Goal: Transaction & Acquisition: Purchase product/service

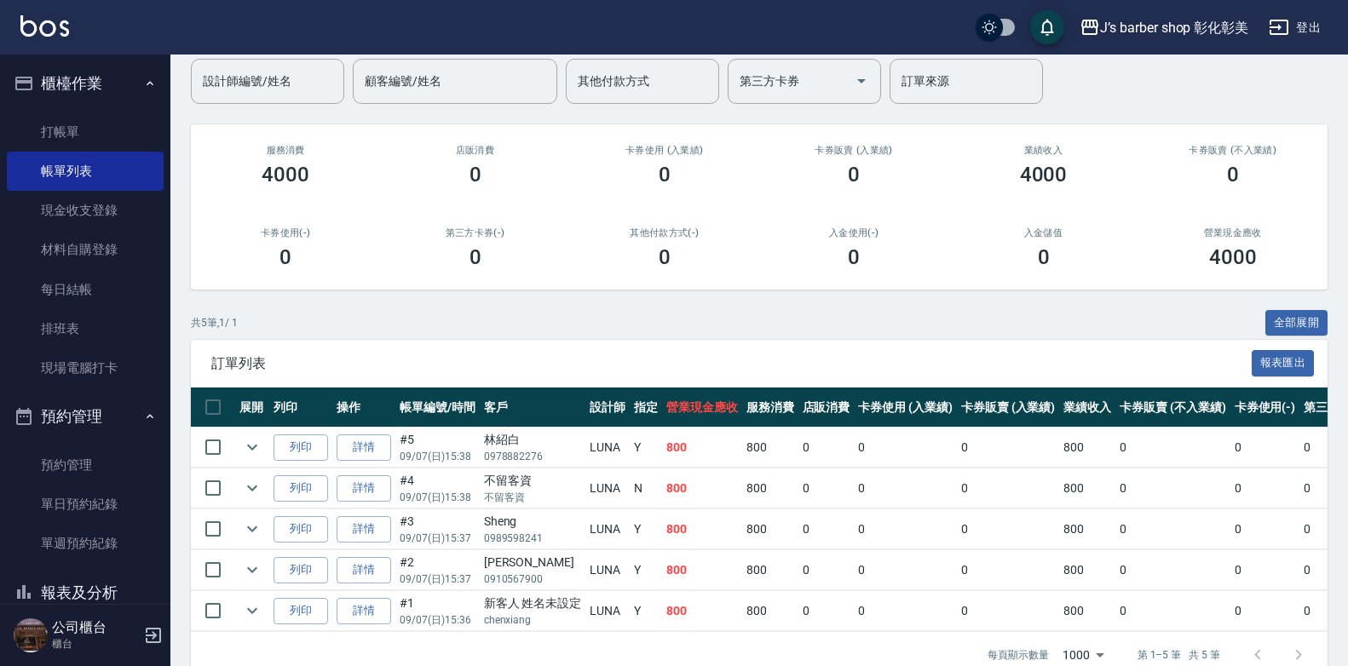
scroll to position [99, 0]
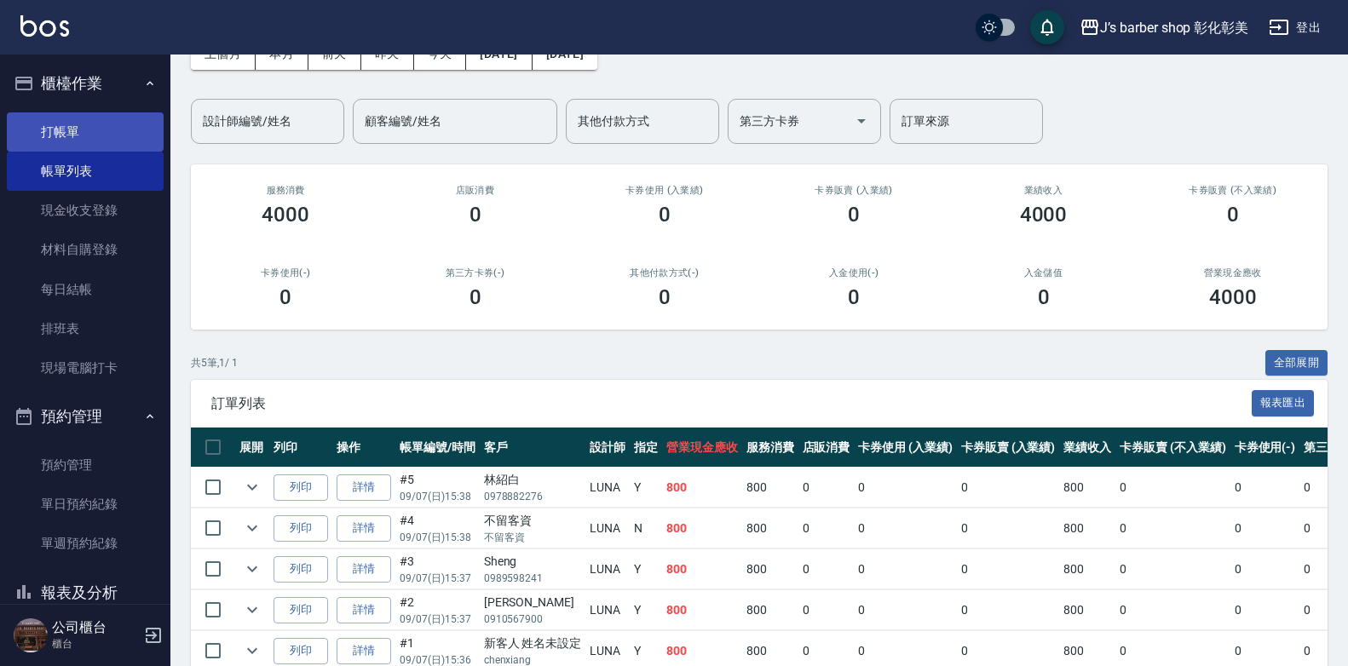
click at [63, 138] on link "打帳單" at bounding box center [85, 131] width 157 height 39
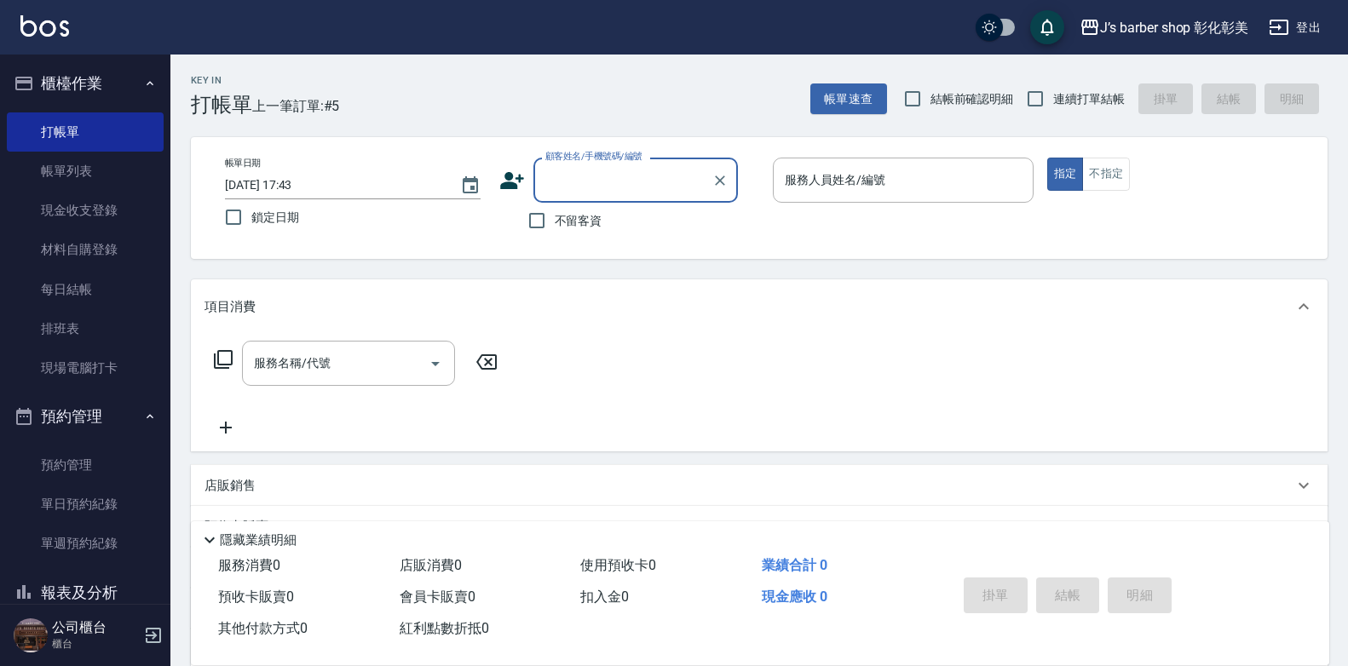
click at [564, 218] on span "不留客資" at bounding box center [579, 221] width 48 height 18
click at [555, 218] on input "不留客資" at bounding box center [537, 221] width 36 height 36
checkbox input "true"
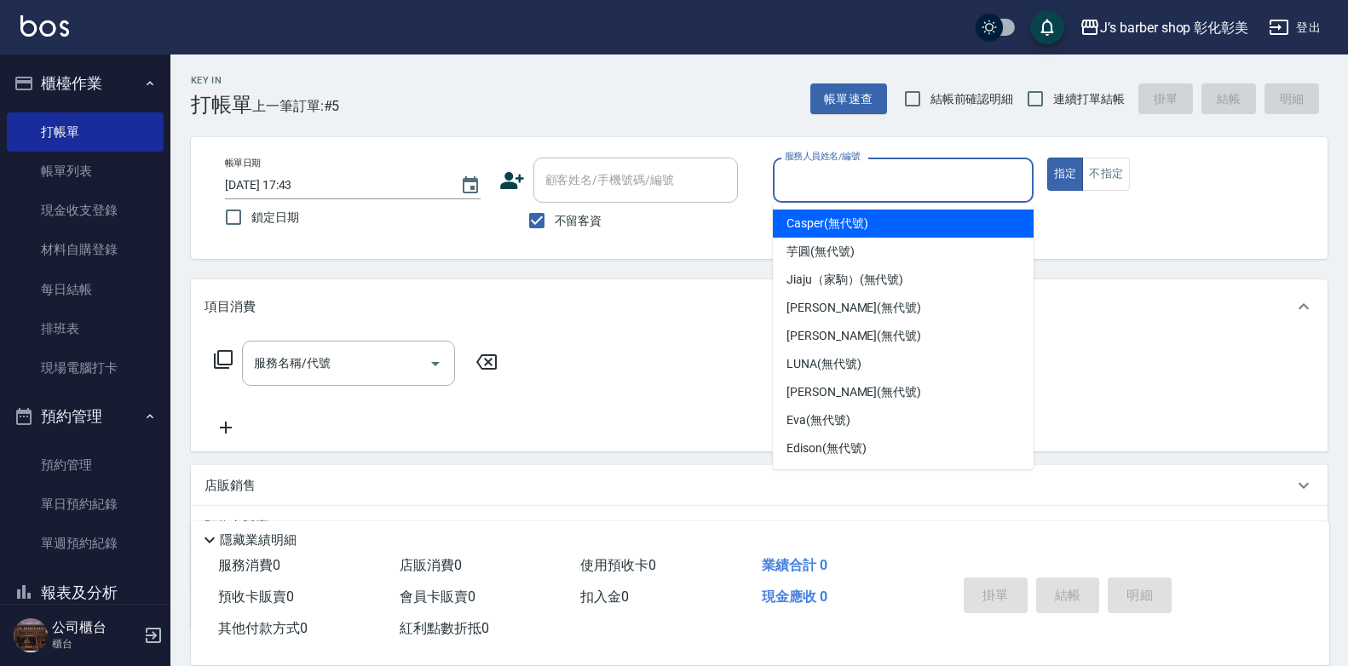
click at [815, 167] on input "服務人員姓名/編號" at bounding box center [902, 180] width 245 height 30
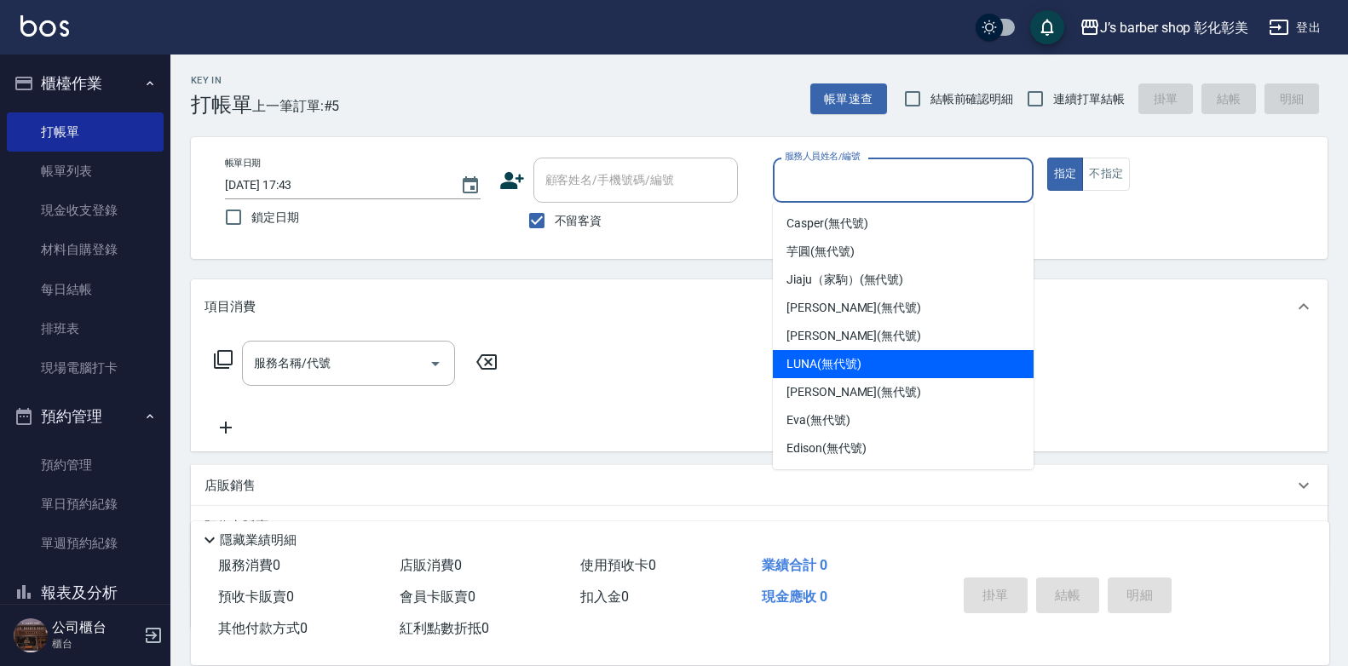
click at [837, 356] on span "LUNA (無代號)" at bounding box center [823, 364] width 75 height 18
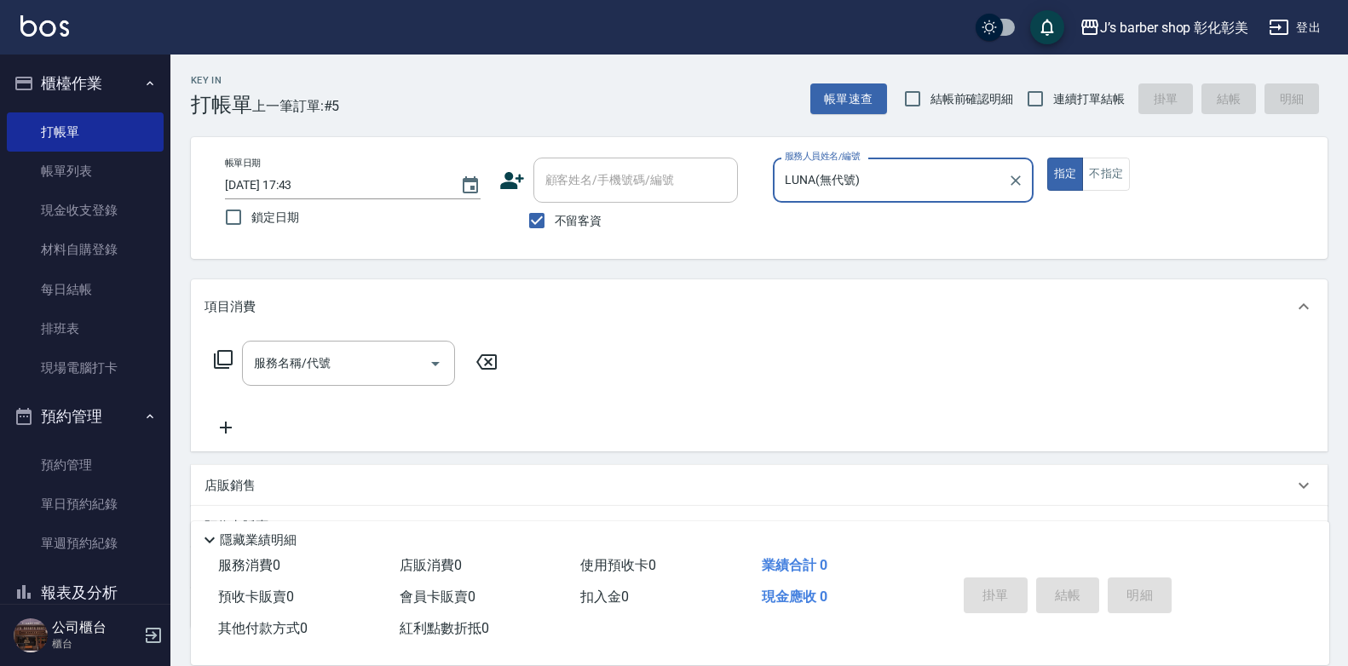
type input "LUNA(無代號)"
click at [331, 362] on input "服務名稱/代號" at bounding box center [336, 363] width 172 height 30
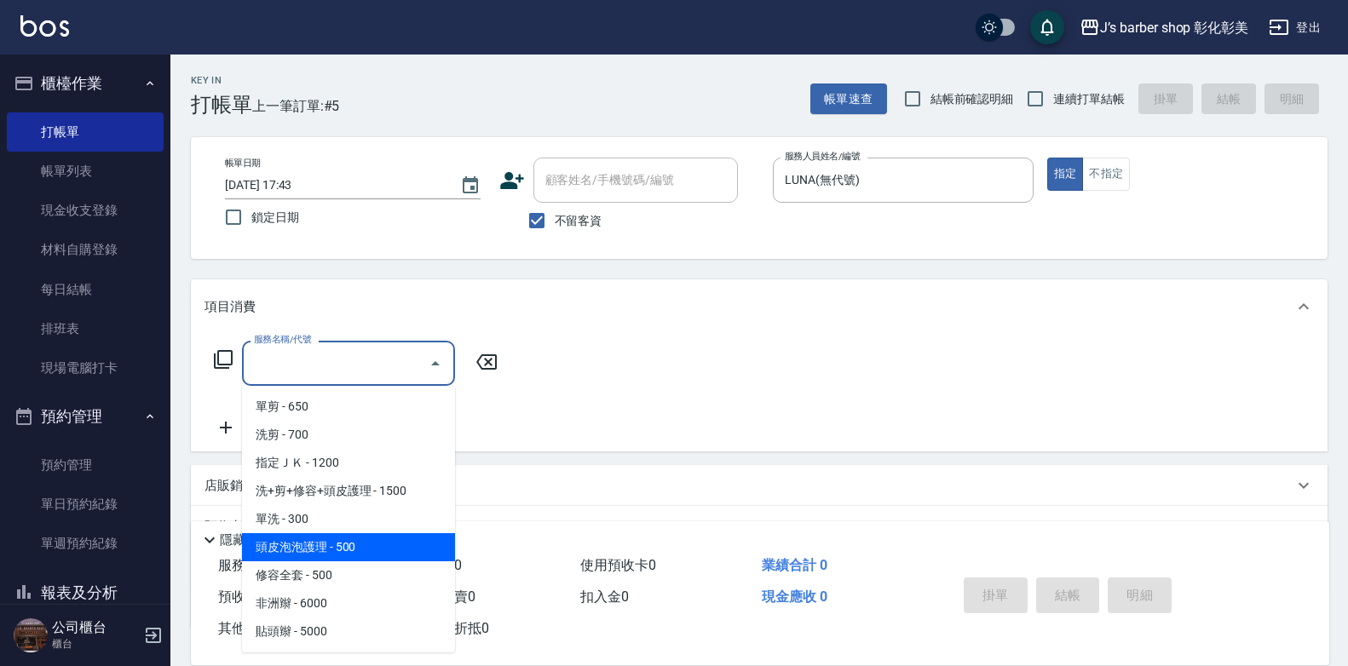
click at [394, 545] on span "頭皮泡泡護理 - 500" at bounding box center [348, 547] width 213 height 28
type input "頭皮泡泡護理(201)"
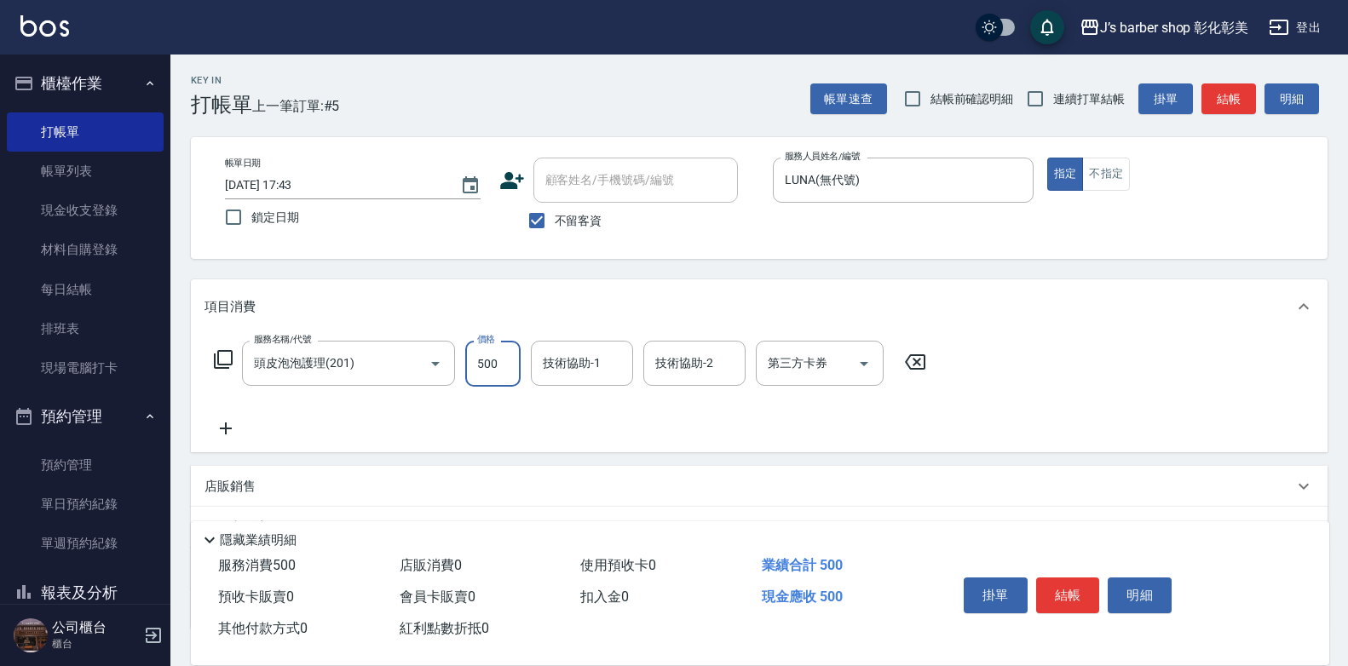
click at [515, 365] on input "500" at bounding box center [492, 364] width 55 height 46
type input "600"
click at [605, 338] on div "服務名稱/代號 頭皮泡泡護理(201) 服務名稱/代號 價格 600 價格 技術協助-1 技術協助-1 技術協助-2 技術協助-2 第三方卡券 第三方卡券" at bounding box center [759, 393] width 1137 height 118
click at [595, 371] on div "技術協助-1 技術協助-1" at bounding box center [582, 363] width 102 height 45
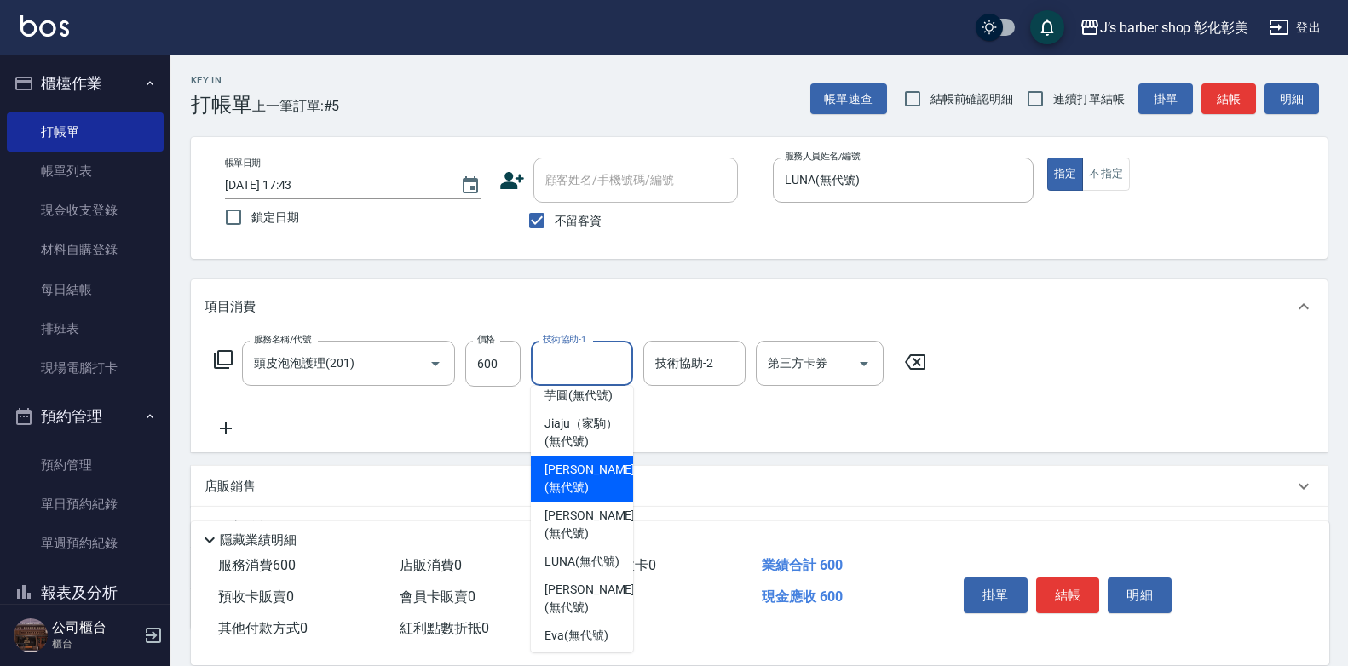
scroll to position [85, 0]
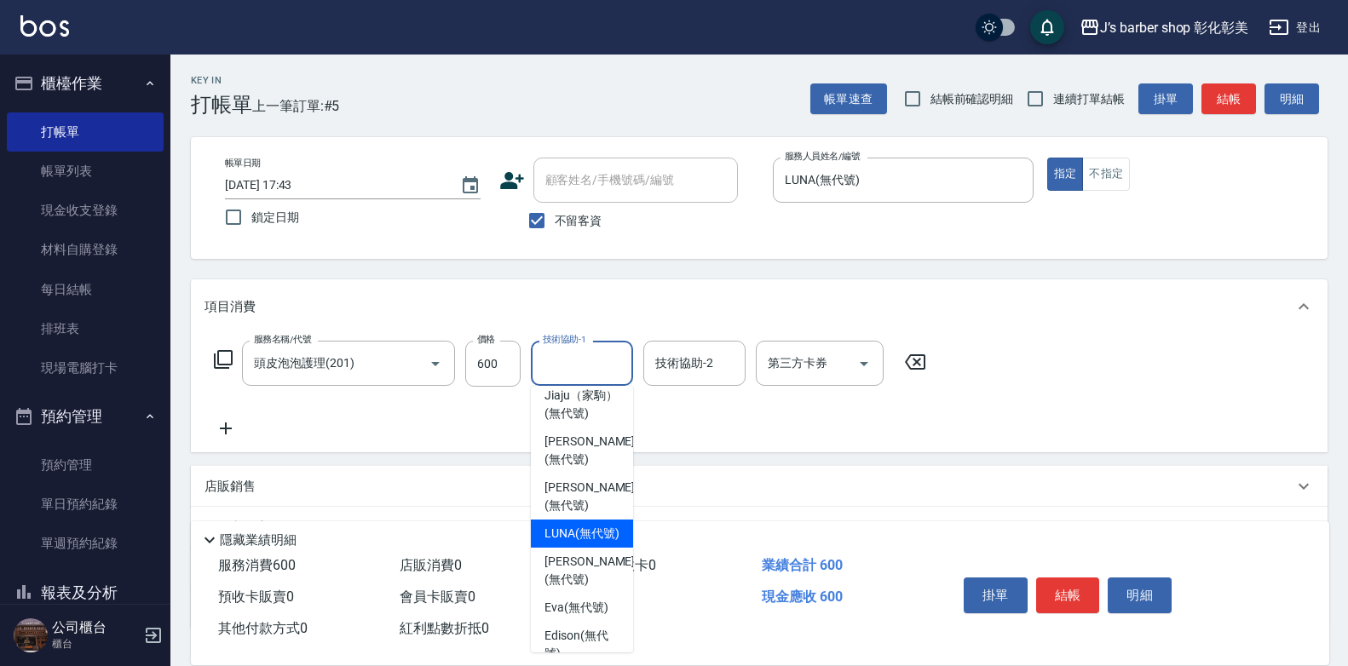
click at [578, 543] on span "LUNA (無代號)" at bounding box center [581, 534] width 75 height 18
type input "LUNA(無代號)"
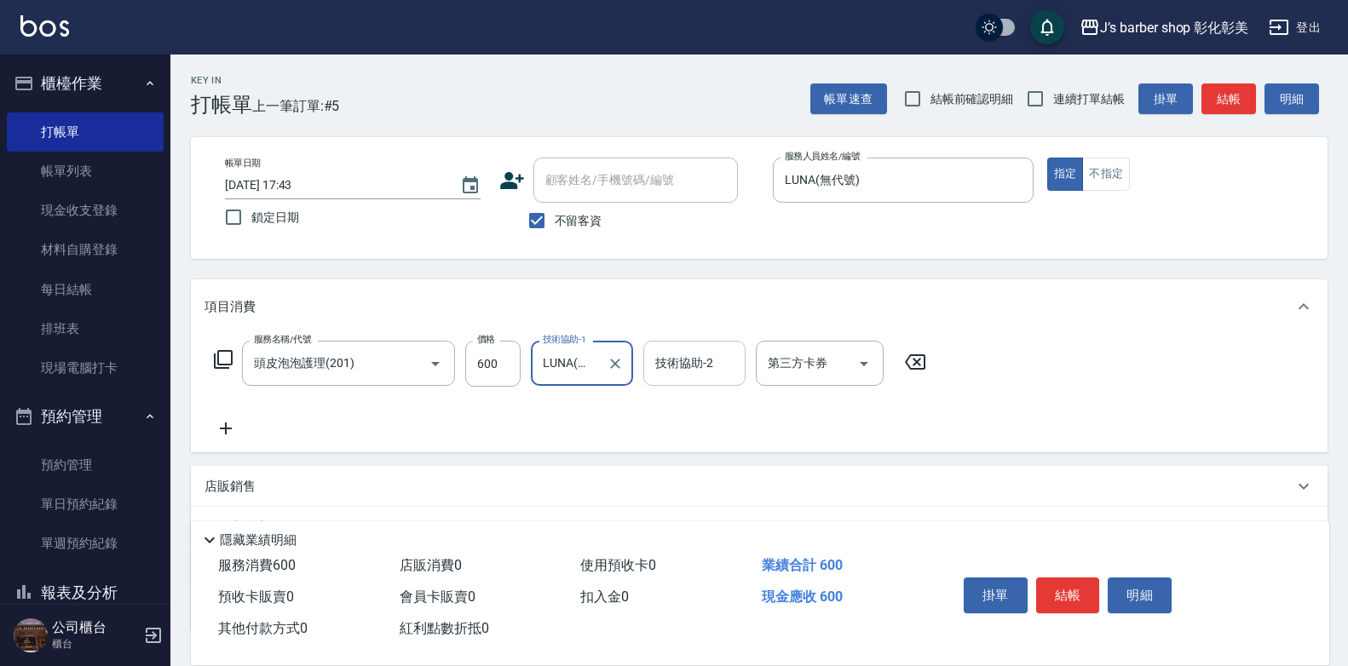
click at [665, 360] on div "技術協助-2 技術協助-2" at bounding box center [694, 363] width 102 height 45
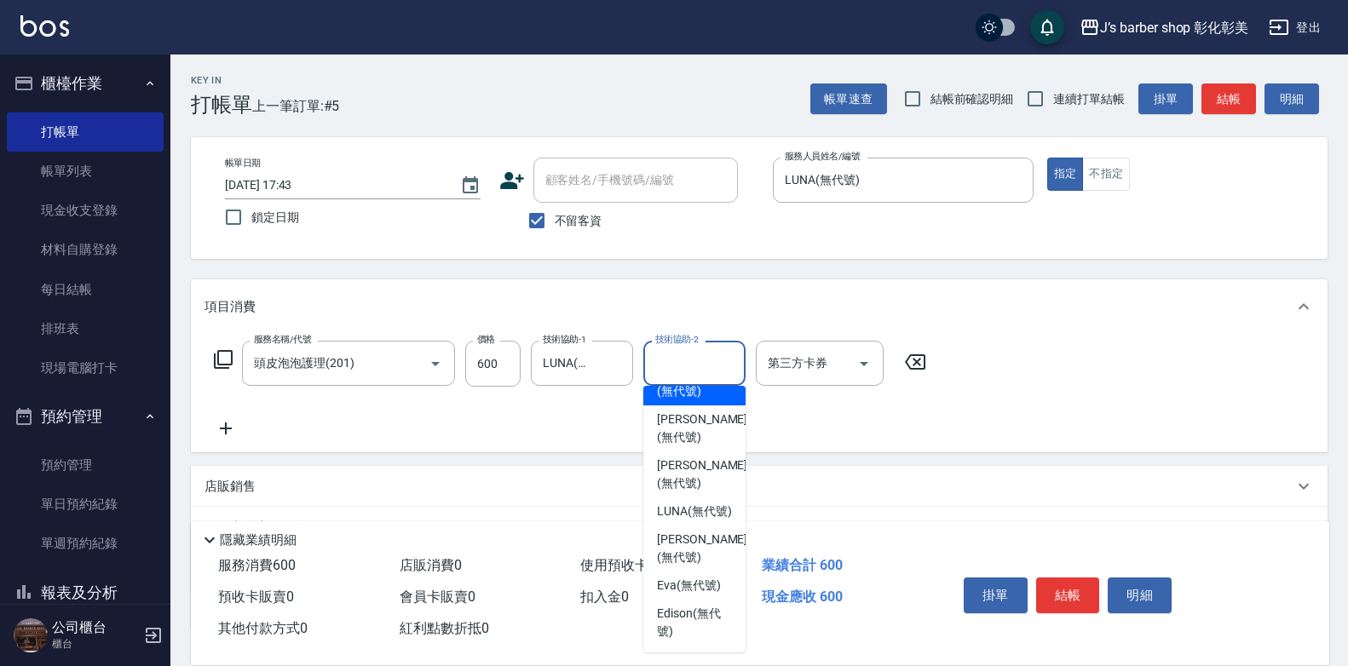
scroll to position [143, 0]
click at [710, 515] on span "LUNA (無代號)" at bounding box center [694, 512] width 75 height 18
type input "LUNA(無代號)"
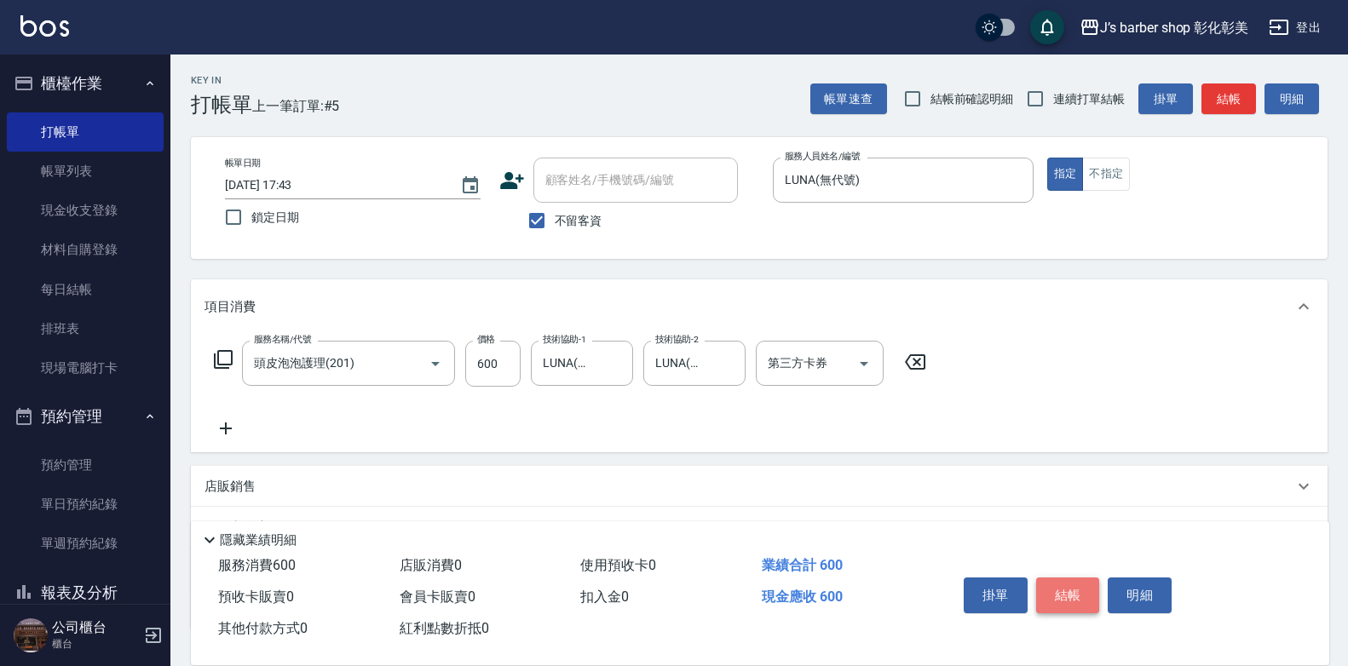
click at [1053, 581] on button "結帳" at bounding box center [1068, 596] width 64 height 36
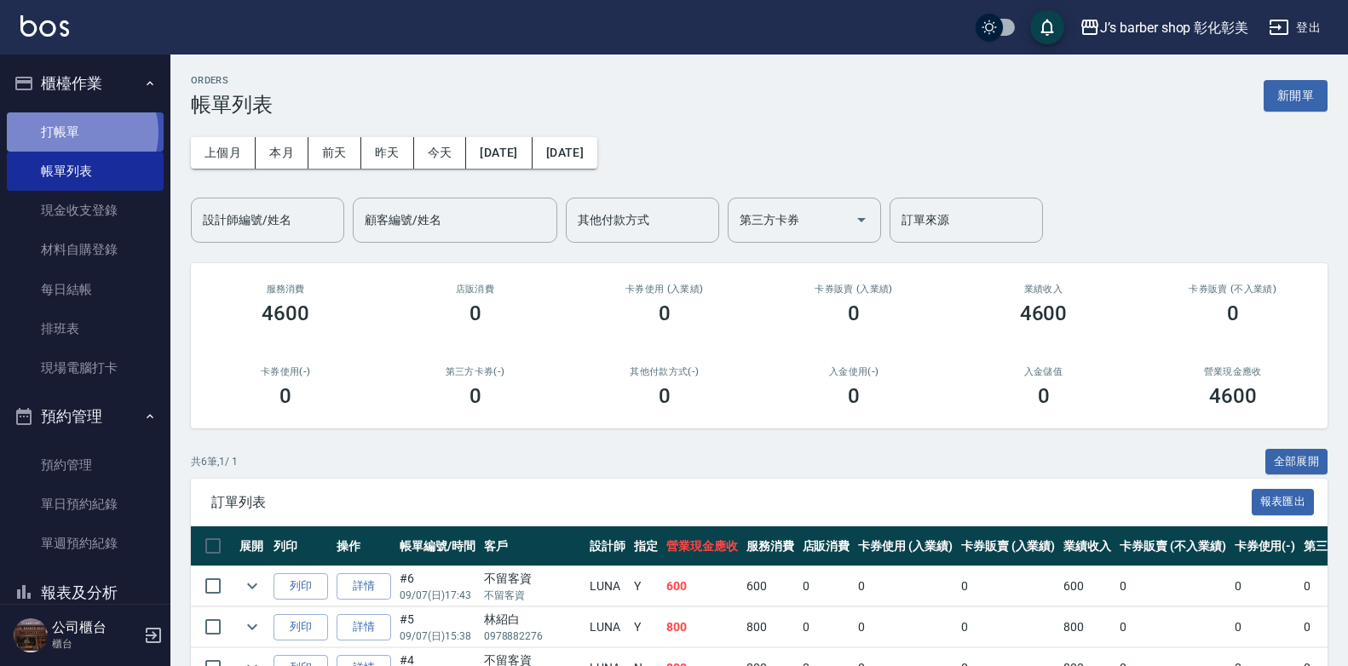
click at [81, 132] on link "打帳單" at bounding box center [85, 131] width 157 height 39
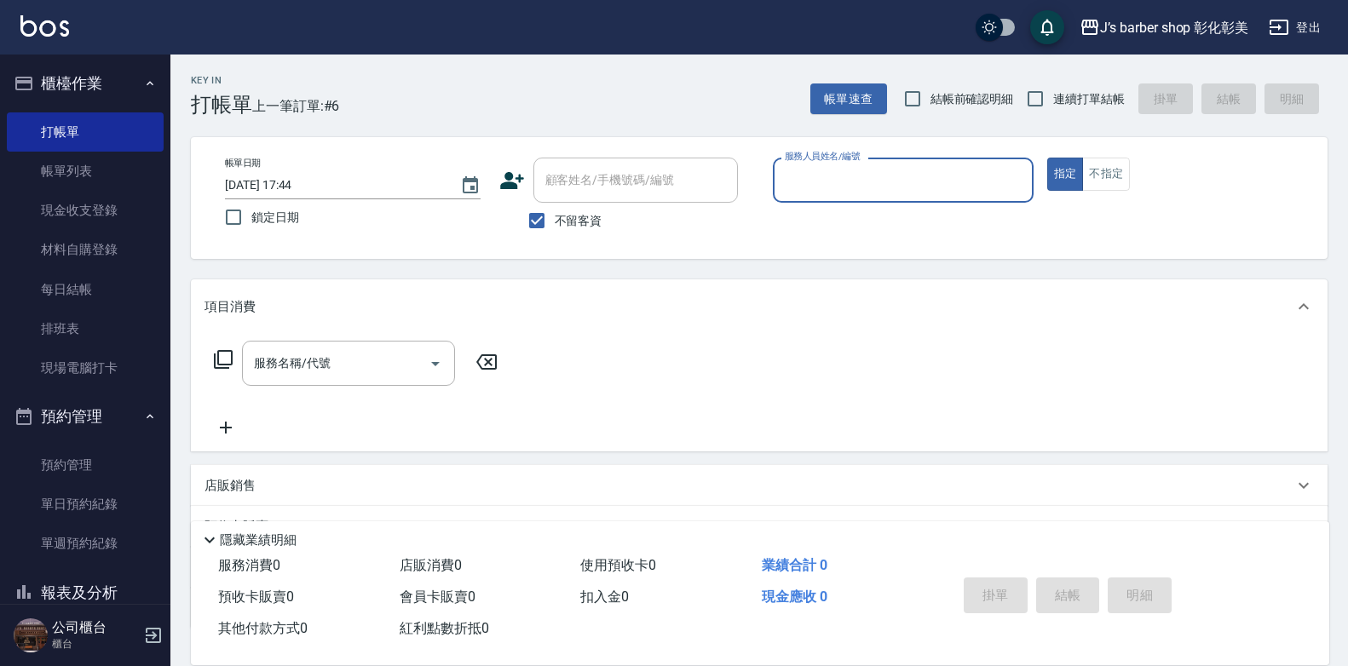
drag, startPoint x: 550, startPoint y: 224, endPoint x: 555, endPoint y: 216, distance: 9.2
click at [551, 223] on input "不留客資" at bounding box center [537, 221] width 36 height 36
click at [554, 214] on input "不留客資" at bounding box center [537, 221] width 36 height 36
checkbox input "false"
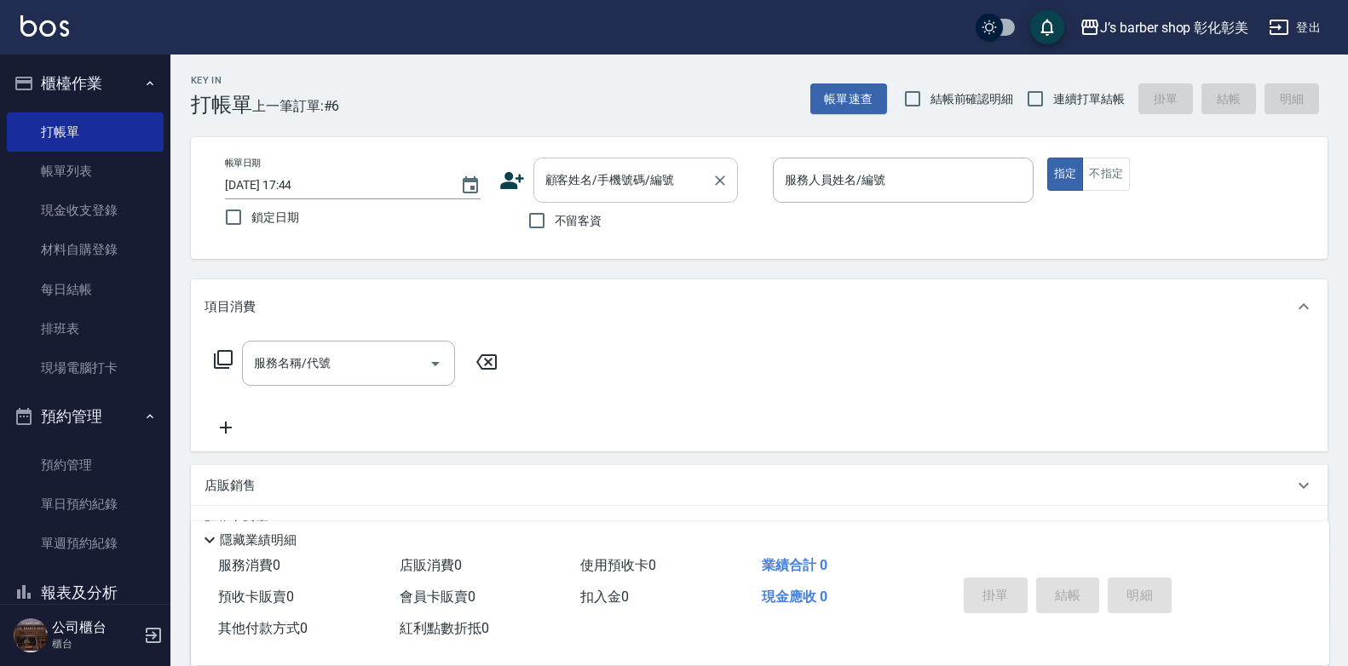
click at [607, 167] on input "顧客姓名/手機號碼/編號" at bounding box center [623, 180] width 164 height 30
click at [607, 167] on div "顧客姓名/手機號碼/編號 顧客姓名/手機號碼/編號" at bounding box center [635, 180] width 204 height 45
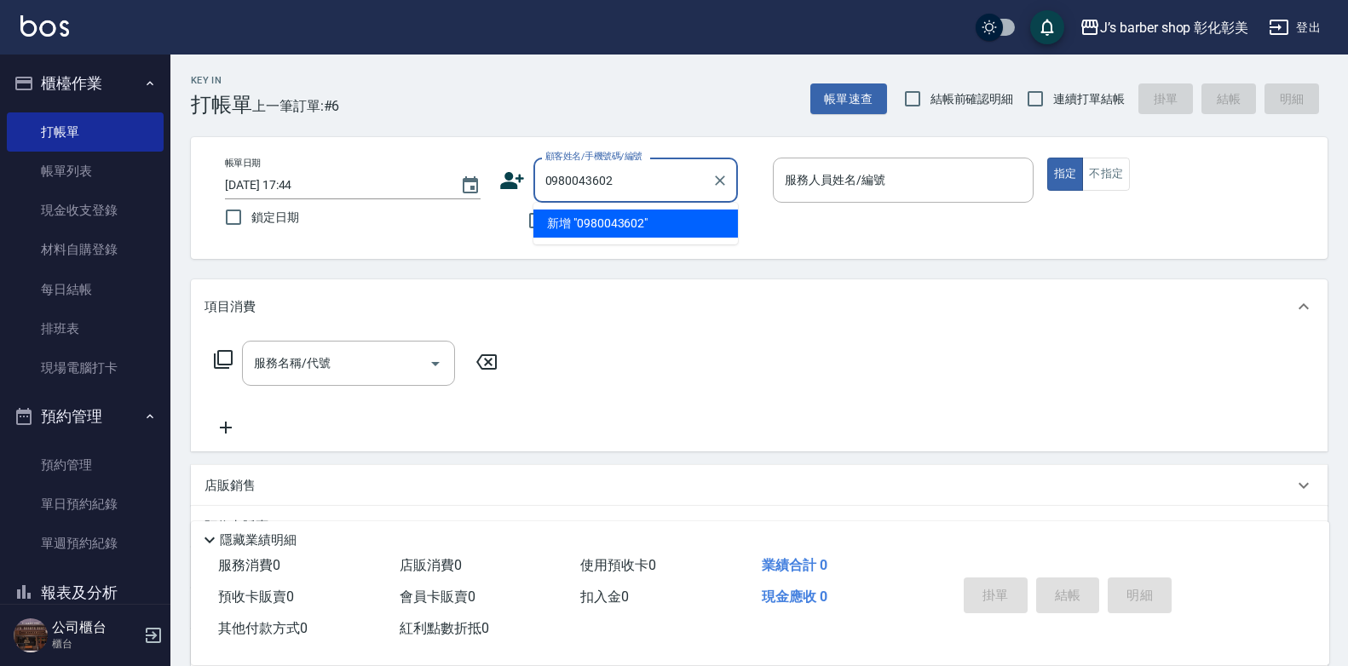
click at [657, 221] on li "新增 "0980043602"" at bounding box center [635, 224] width 204 height 28
type input "0980043602"
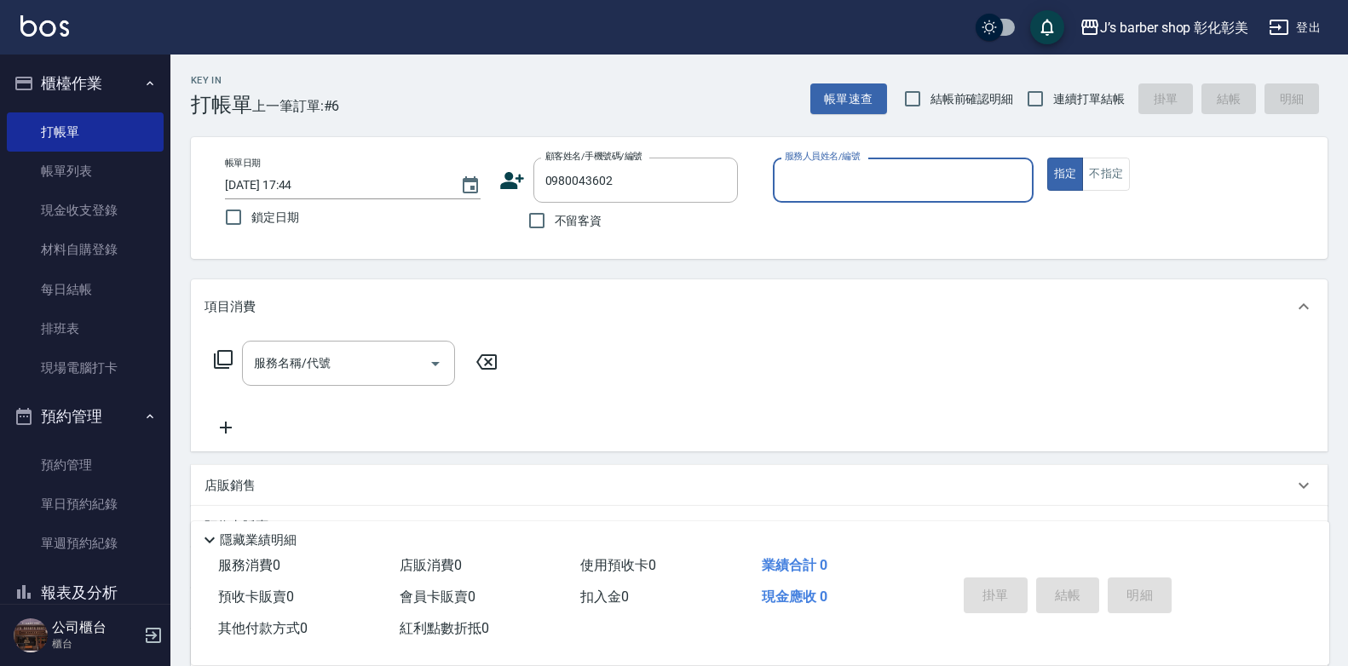
click at [516, 189] on icon at bounding box center [512, 181] width 26 height 26
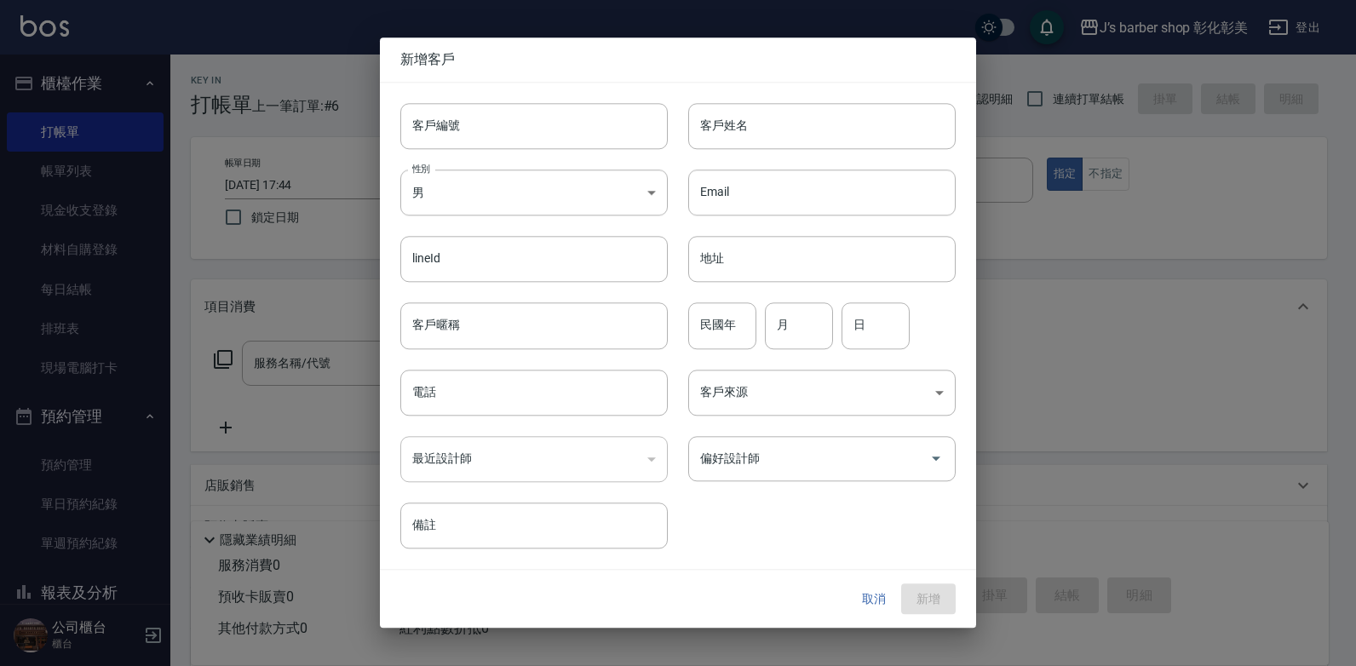
type input "0980043602"
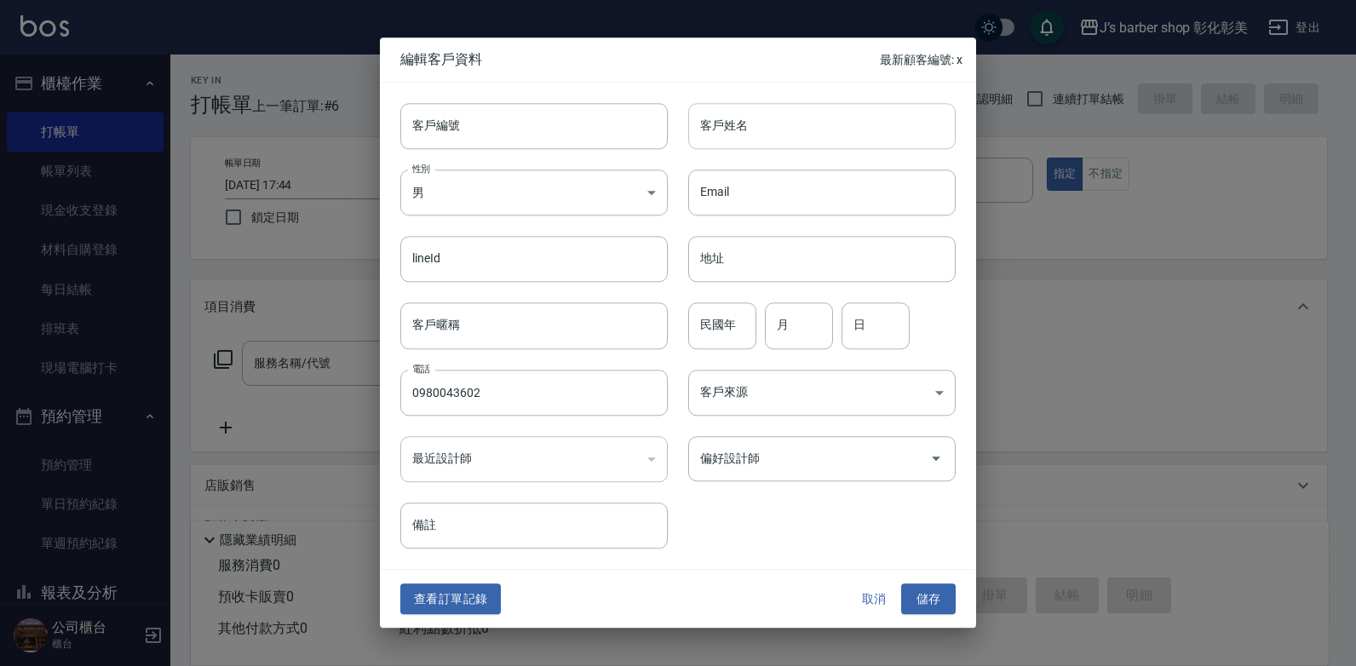
click at [774, 124] on input "客戶姓名" at bounding box center [822, 126] width 268 height 46
click at [787, 436] on div "偏好設計師" at bounding box center [822, 458] width 268 height 45
type input "羅"
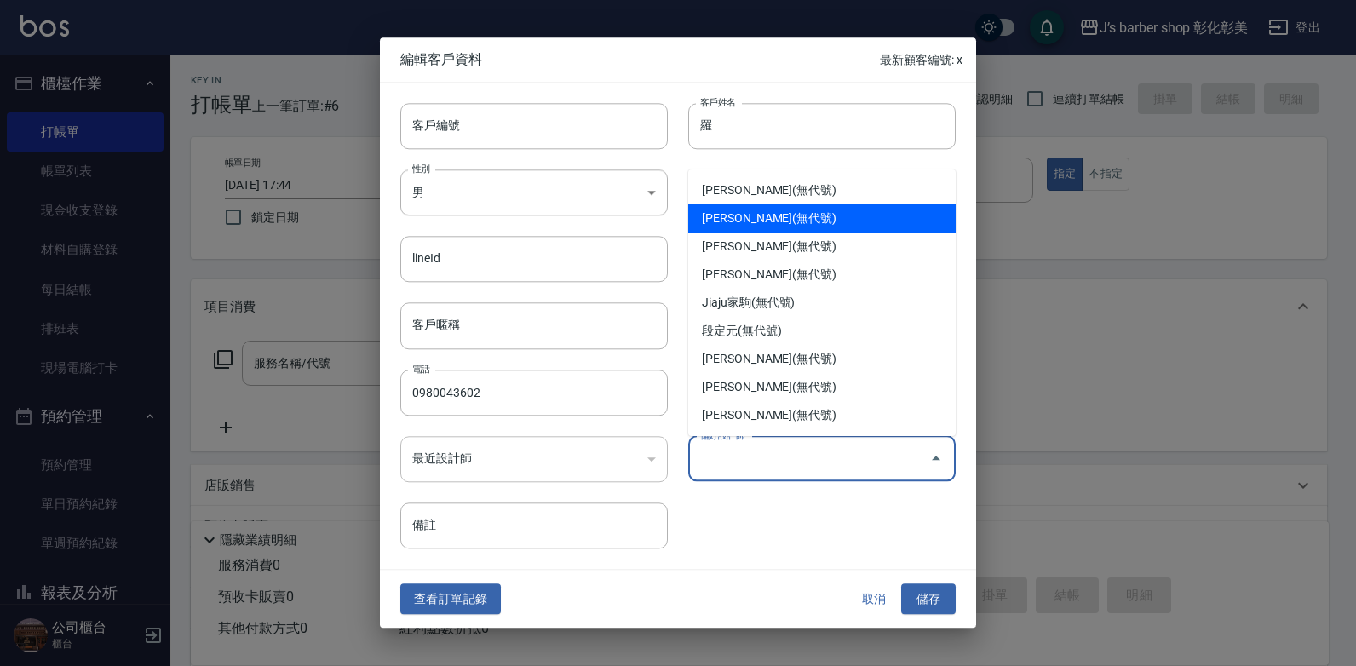
click at [760, 216] on li "[PERSON_NAME](無代號)" at bounding box center [822, 218] width 268 height 28
type input "許雅婷"
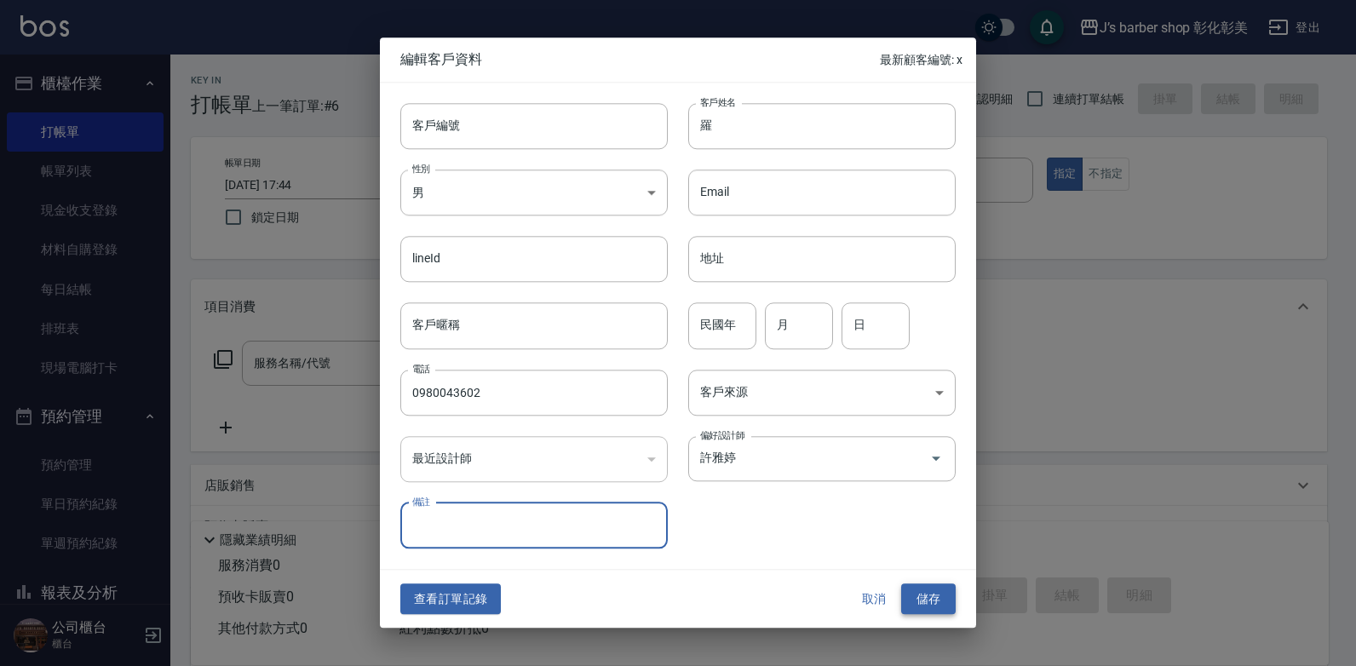
click at [949, 596] on button "儲存" at bounding box center [928, 600] width 55 height 32
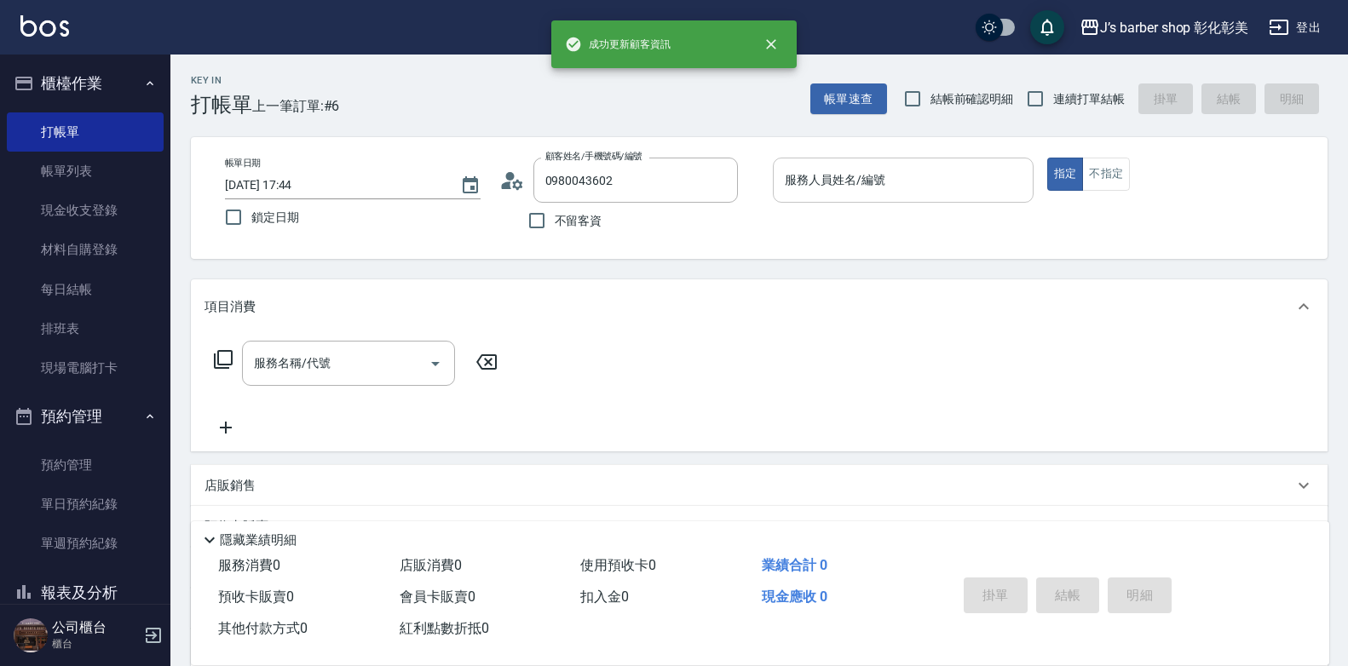
click at [943, 182] on input "服務人員姓名/編號" at bounding box center [902, 180] width 245 height 30
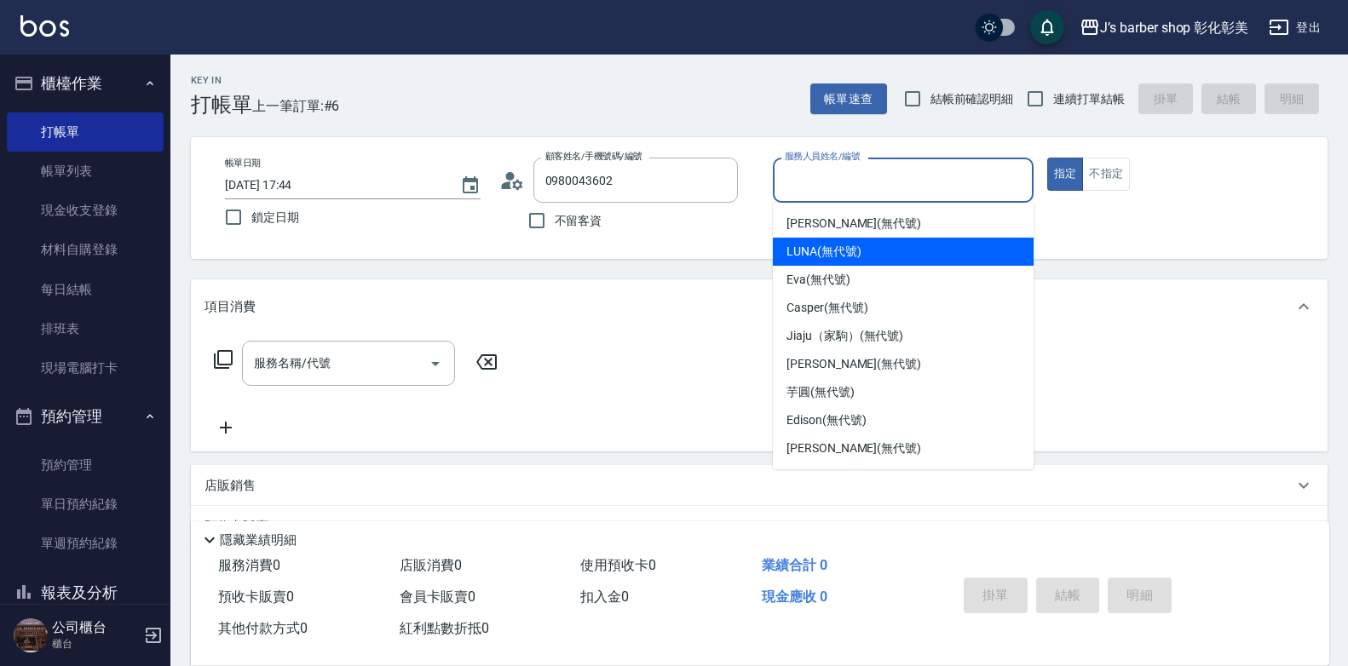
click at [918, 262] on div "LUNA (無代號)" at bounding box center [903, 252] width 261 height 28
type input "LUNA(無代號)"
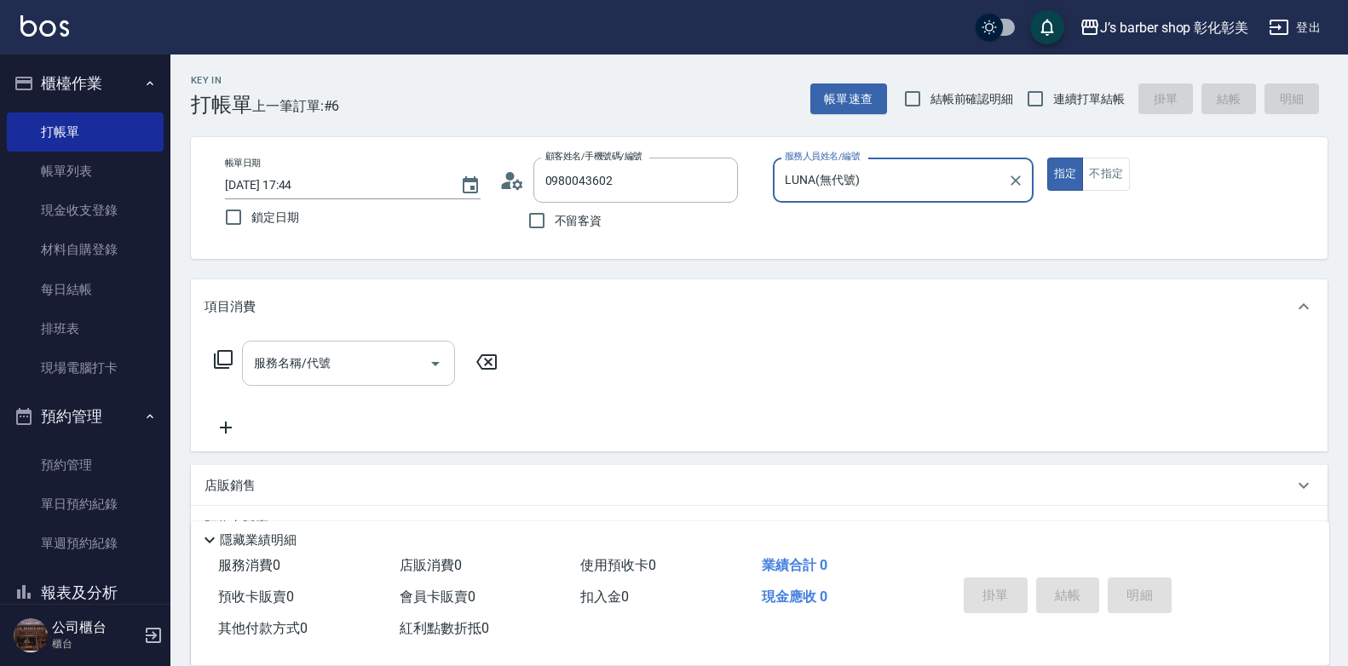
click at [378, 362] on input "服務名稱/代號" at bounding box center [336, 363] width 172 height 30
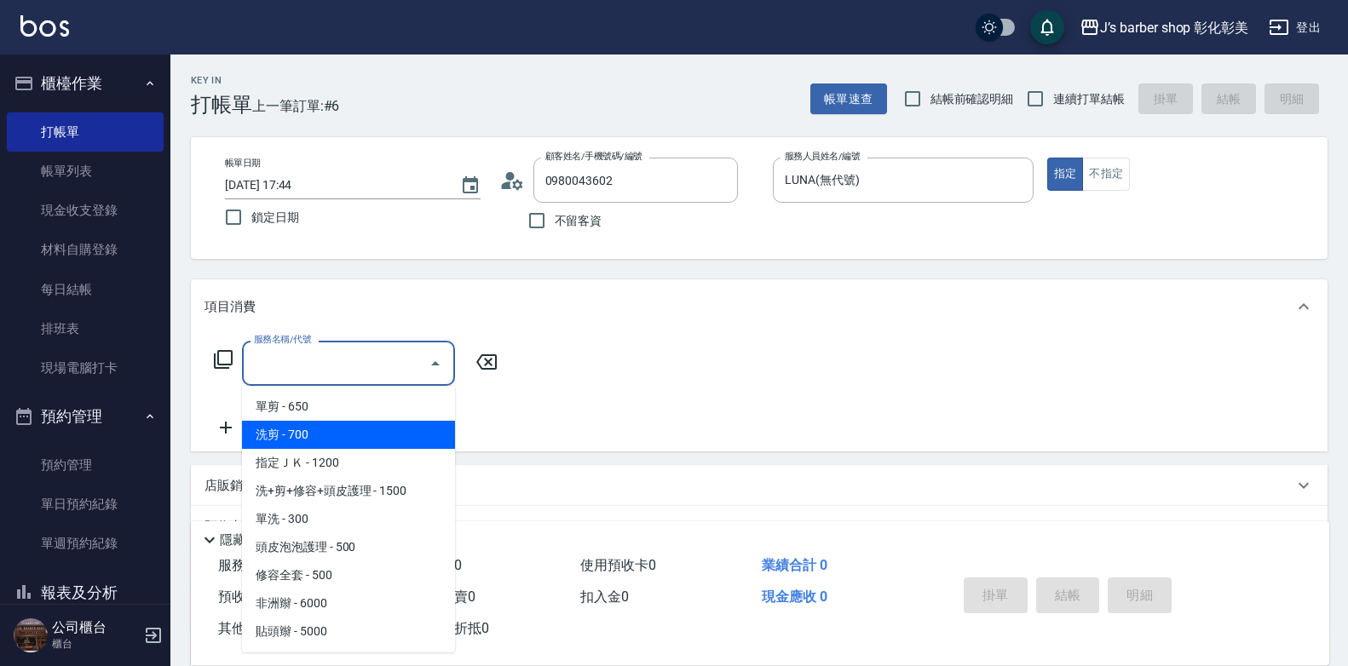
click at [331, 429] on span "洗剪 - 700" at bounding box center [348, 435] width 213 height 28
type input "洗剪(101)"
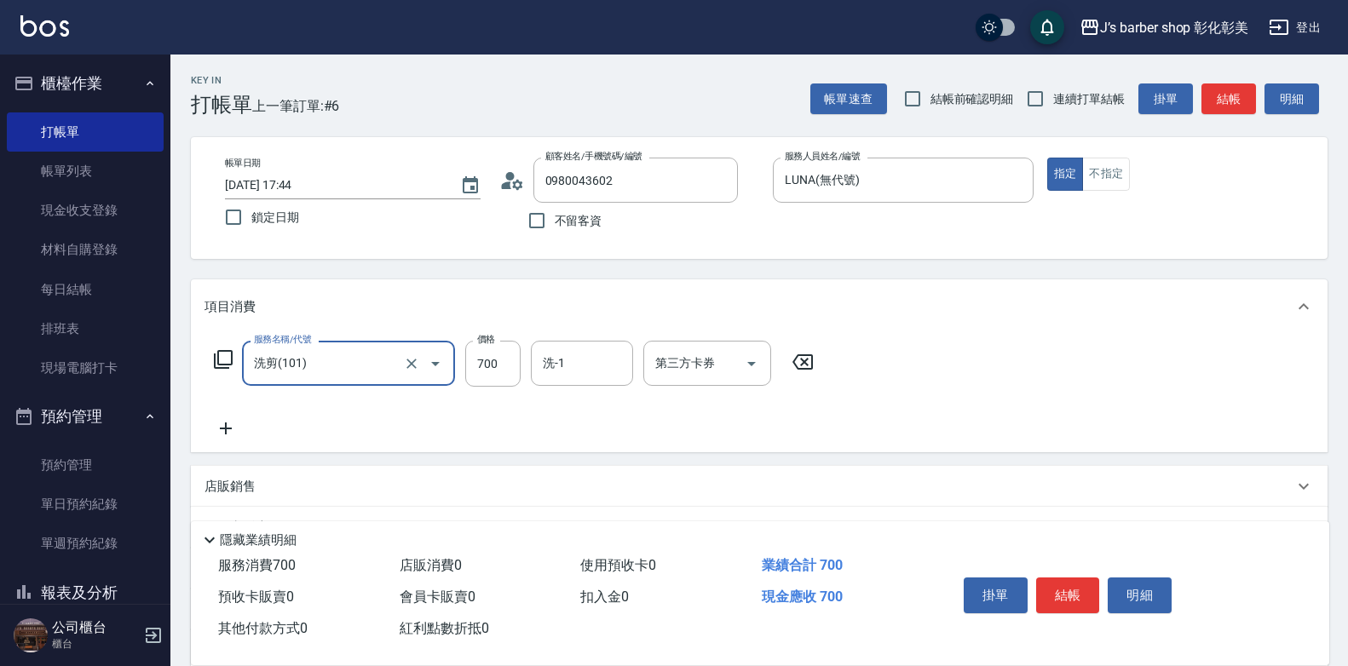
drag, startPoint x: 427, startPoint y: 361, endPoint x: 410, endPoint y: 368, distance: 18.4
click at [427, 363] on icon "Open" at bounding box center [435, 364] width 20 height 20
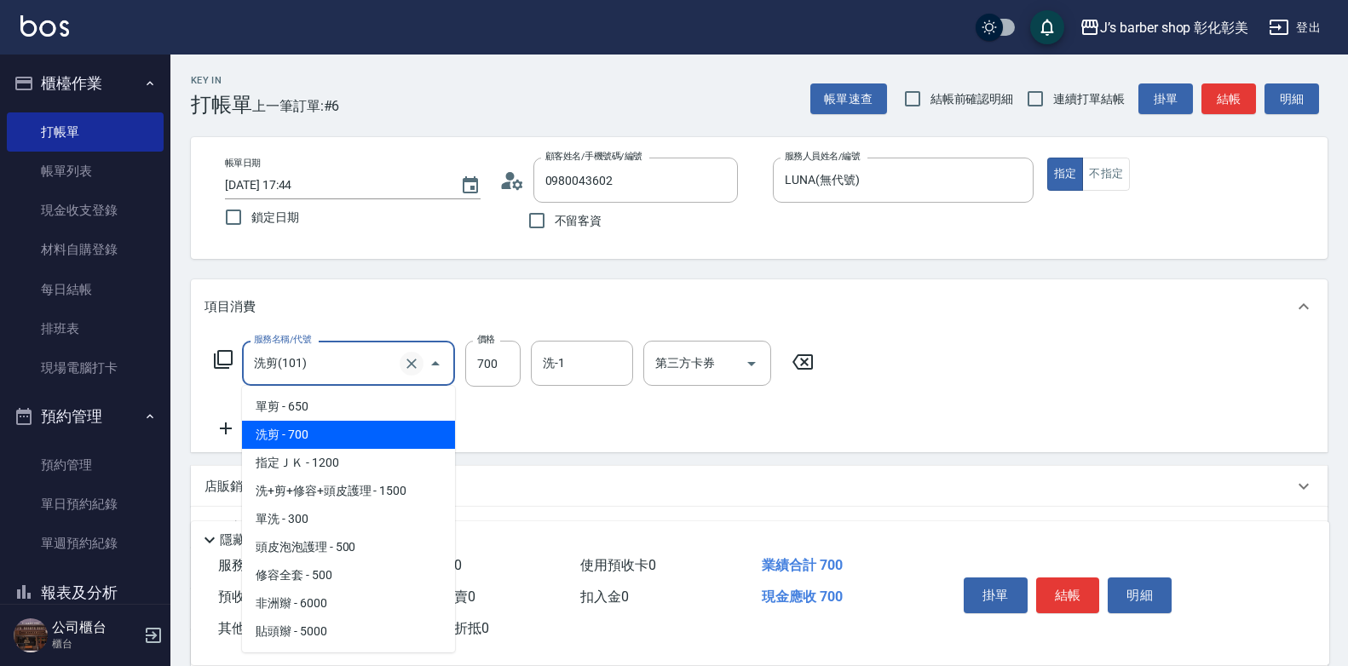
click at [403, 370] on icon "Clear" at bounding box center [411, 363] width 17 height 17
click at [369, 366] on input "服務名稱/代號" at bounding box center [325, 363] width 150 height 30
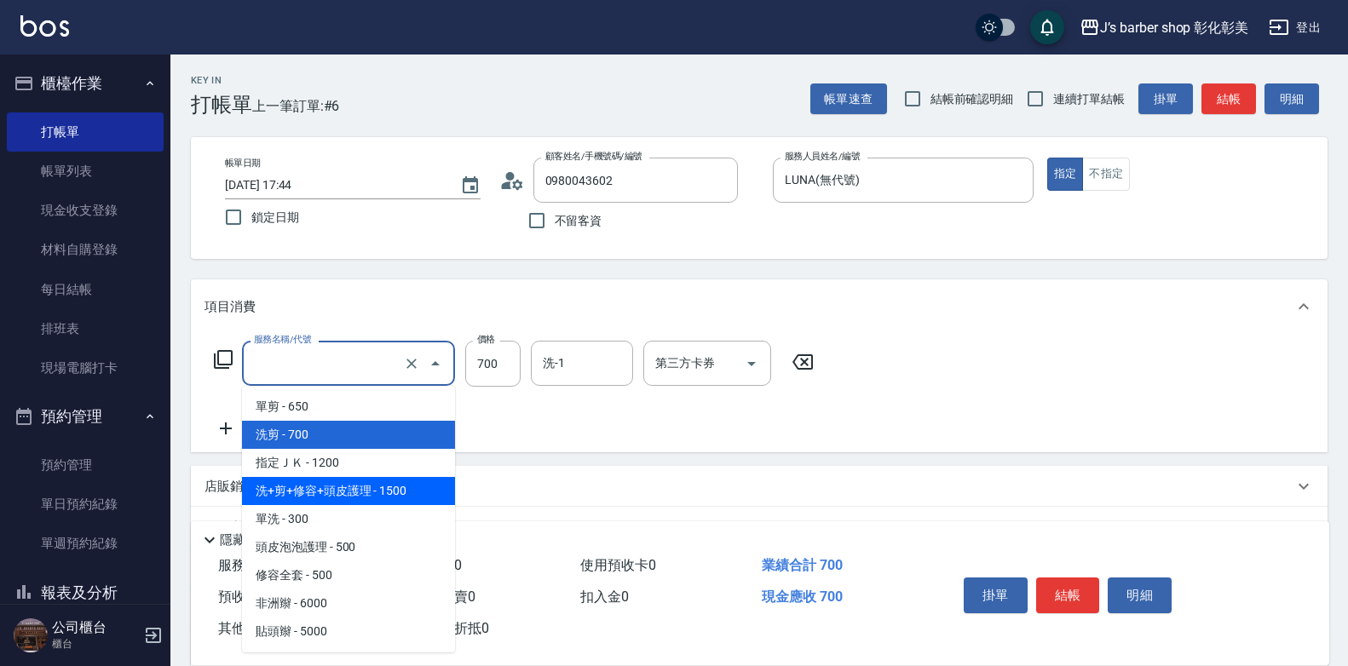
click at [398, 482] on span "洗+剪+修容+頭皮護理 - 1500" at bounding box center [348, 491] width 213 height 28
type input "洗+剪+修容+頭皮護理(103)"
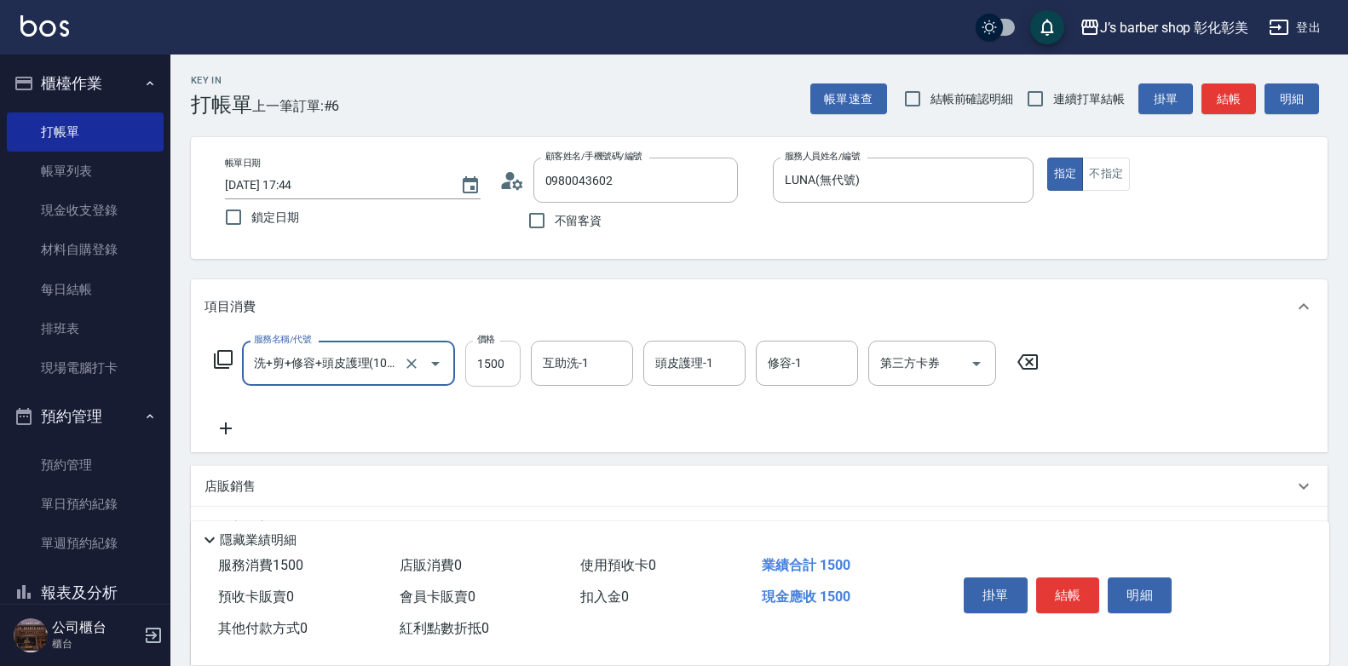
click at [514, 368] on input "1500" at bounding box center [492, 364] width 55 height 46
type input "1600"
click at [569, 357] on div "互助洗-1 互助洗-1" at bounding box center [582, 363] width 102 height 45
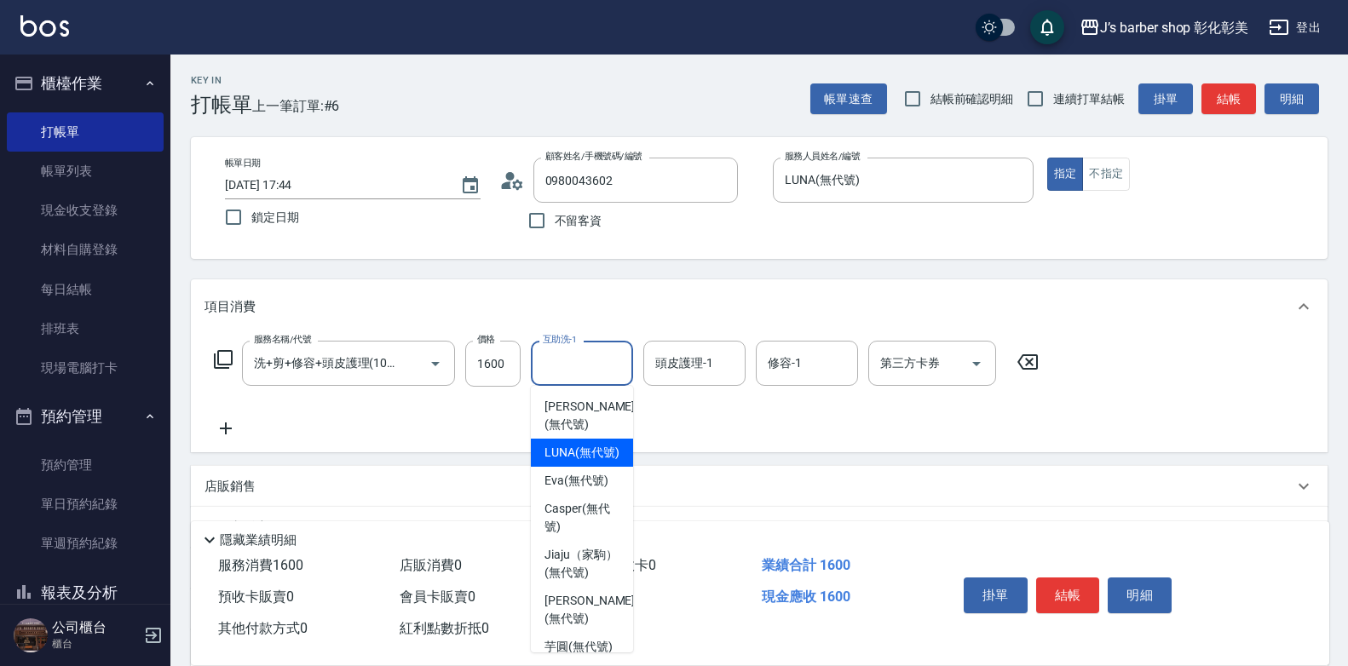
click at [575, 456] on span "LUNA (無代號)" at bounding box center [581, 453] width 75 height 18
type input "LUNA(無代號)"
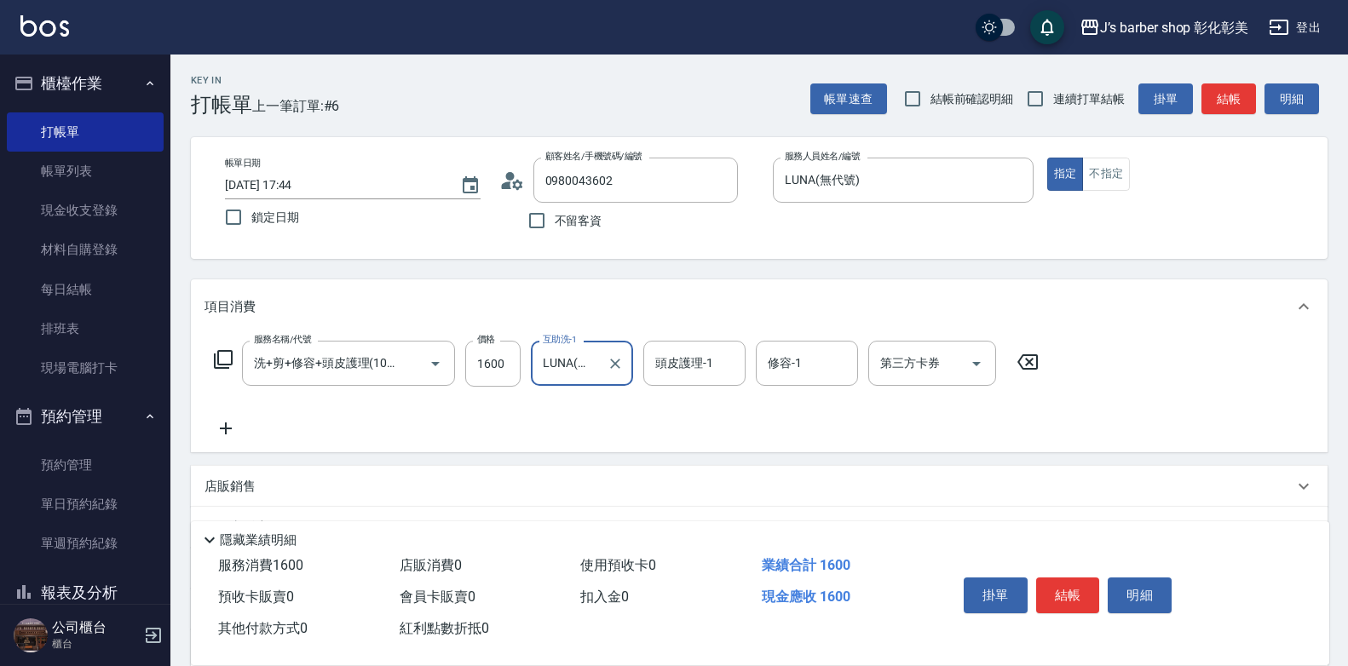
click at [687, 360] on div "頭皮護理-1 頭皮護理-1" at bounding box center [694, 363] width 102 height 45
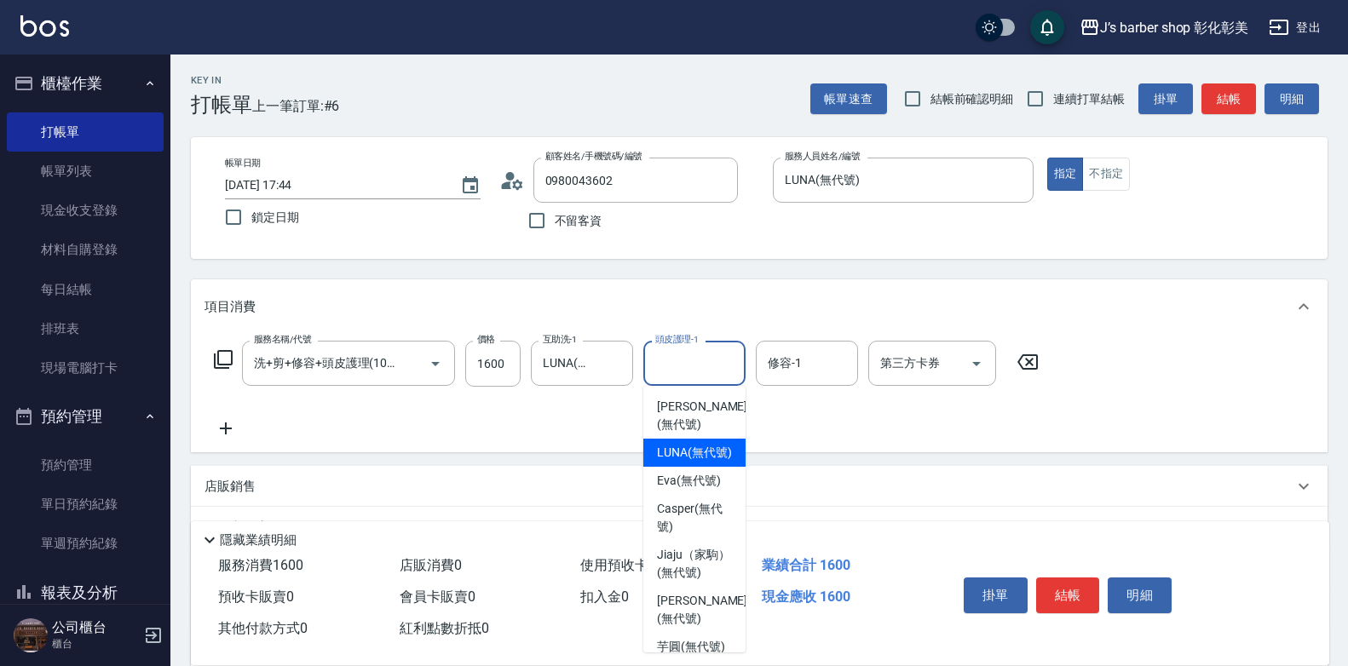
click at [686, 446] on span "LUNA (無代號)" at bounding box center [694, 453] width 75 height 18
click at [686, 446] on div "服務名稱/代號 洗+剪+修容+頭皮護理(103) 服務名稱/代號 價格 1600 價格 互助洗-1 LUNA(無代號) 互助洗-1 頭皮護理-1 頭皮護理-1…" at bounding box center [759, 393] width 1137 height 118
type input "LUNA(無代號)"
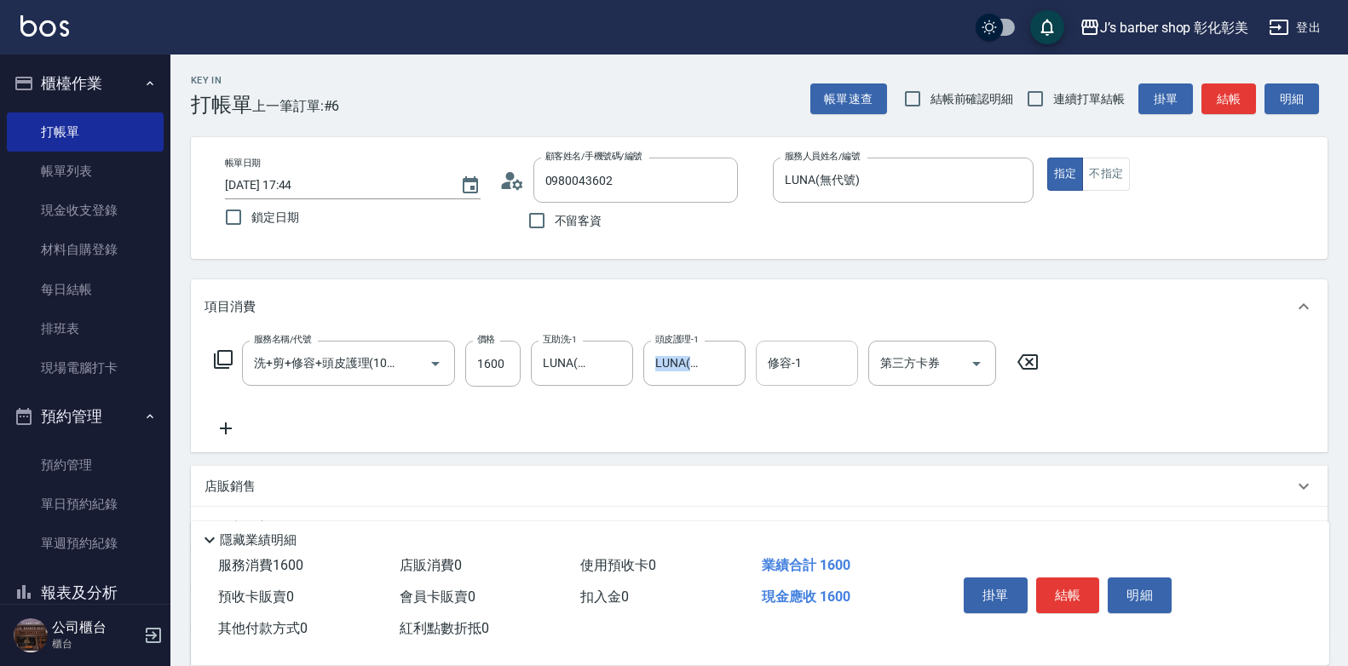
drag, startPoint x: 686, startPoint y: 446, endPoint x: 818, endPoint y: 356, distance: 159.5
click at [818, 356] on input "修容-1" at bounding box center [806, 363] width 87 height 30
click at [804, 349] on input "修容-1" at bounding box center [806, 363] width 87 height 30
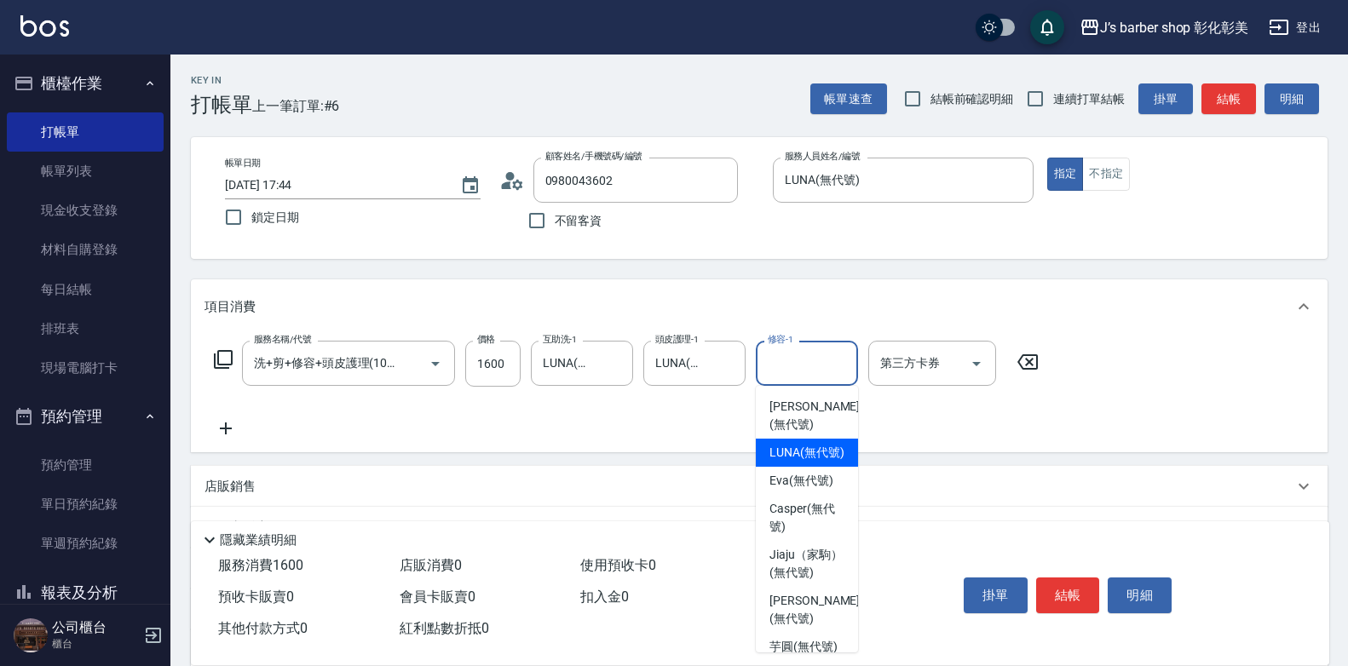
click at [798, 462] on span "LUNA (無代號)" at bounding box center [806, 453] width 75 height 18
type input "LUNA(無代號)"
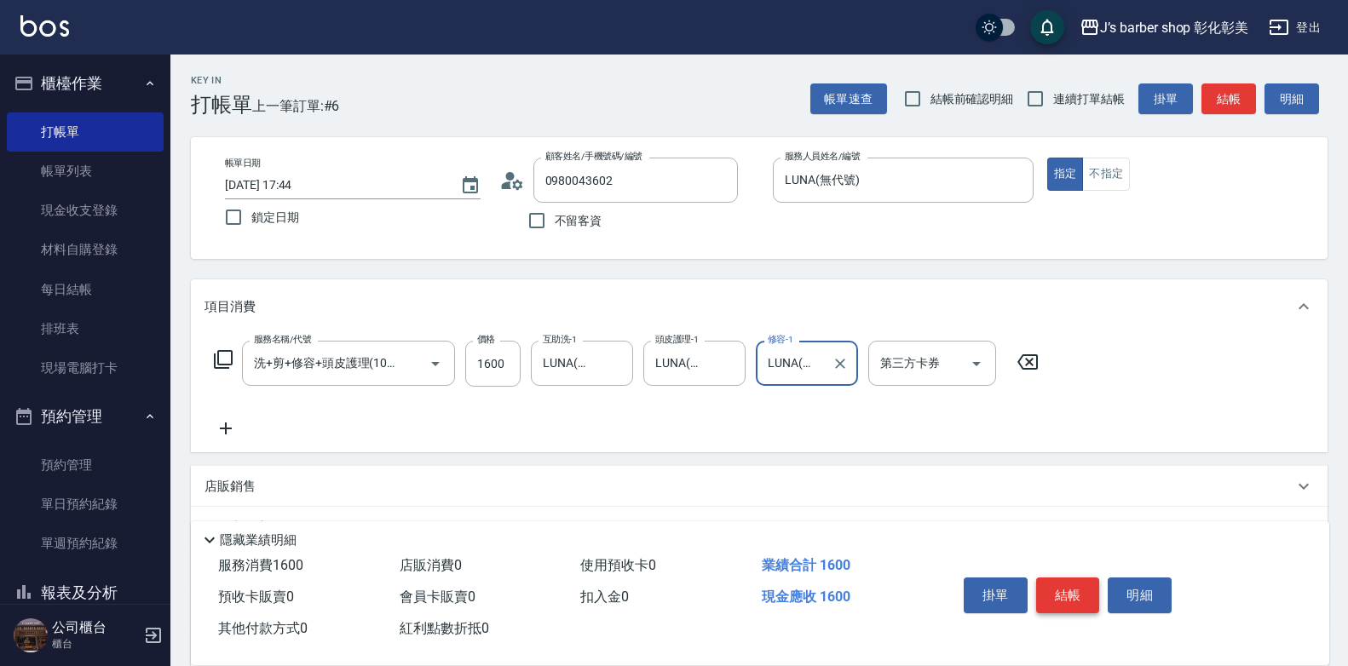
click at [1080, 588] on button "結帳" at bounding box center [1068, 596] width 64 height 36
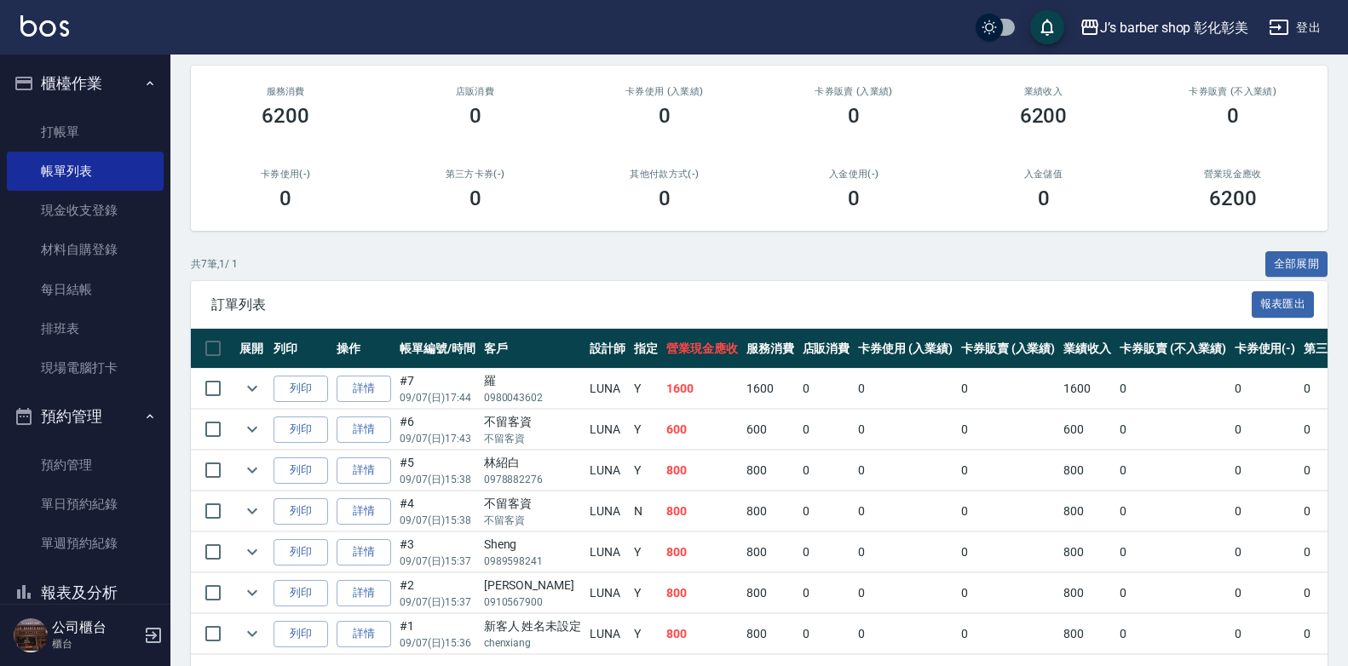
scroll to position [170, 0]
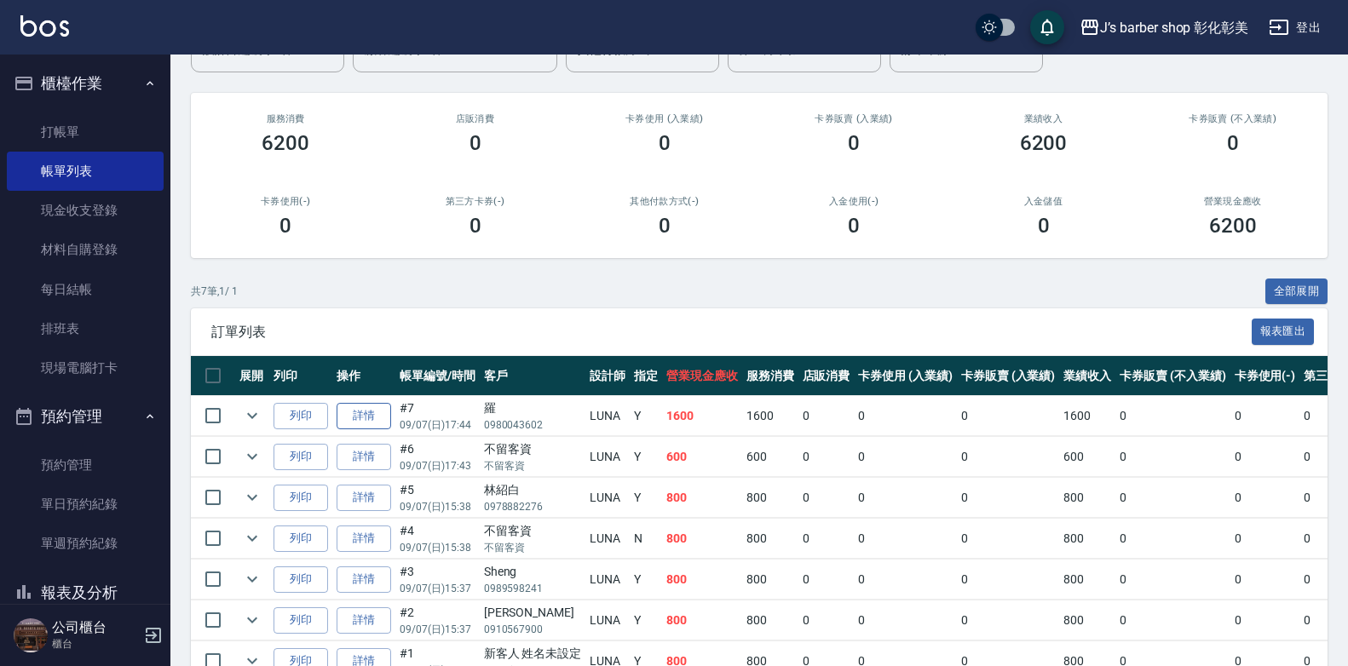
click at [376, 418] on link "詳情" at bounding box center [364, 416] width 55 height 26
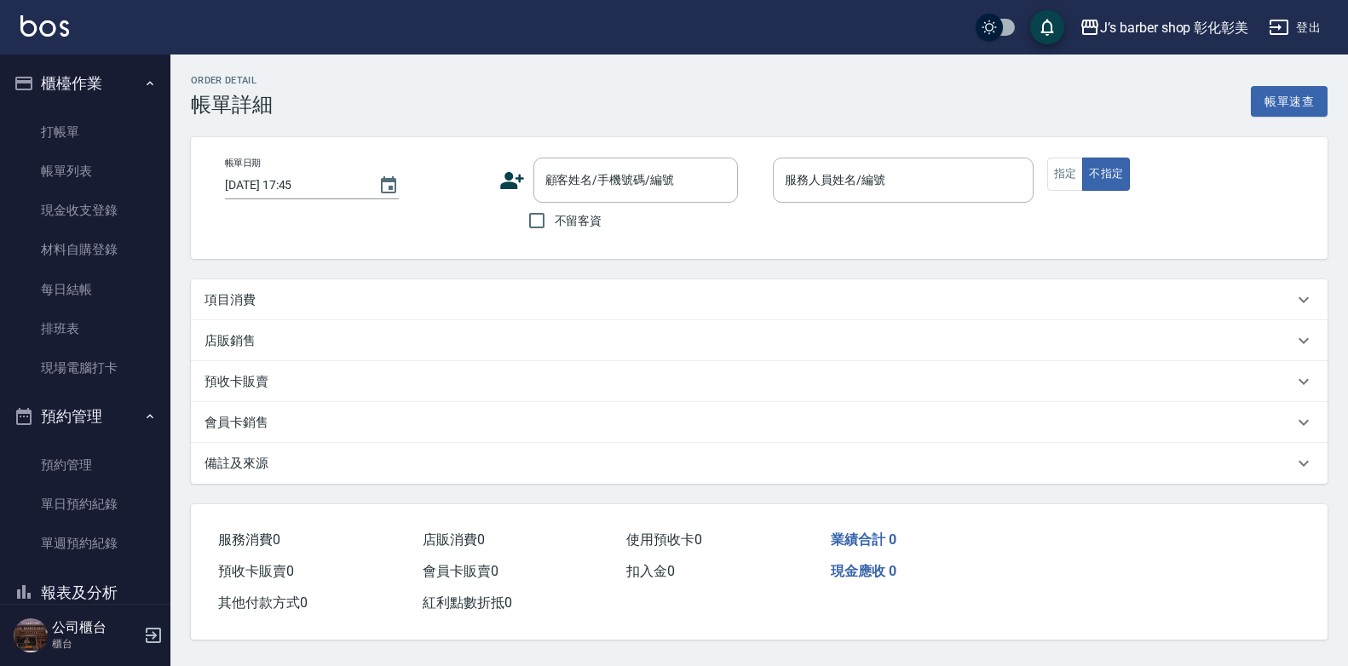
type input "[DATE] 17:44"
type input "LUNA(無代號)"
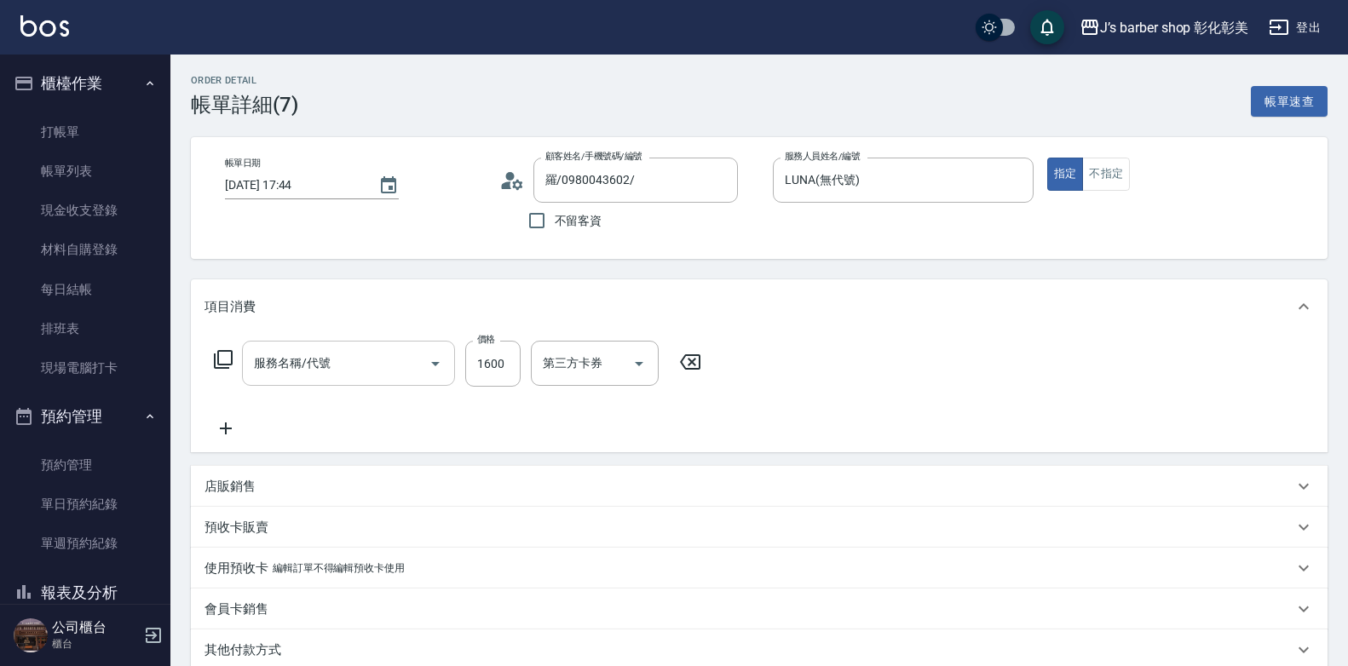
type input "羅/0980043602/"
type input "洗+剪+修容+頭皮護理(103)"
click at [603, 360] on button "Clear" at bounding box center [615, 364] width 24 height 24
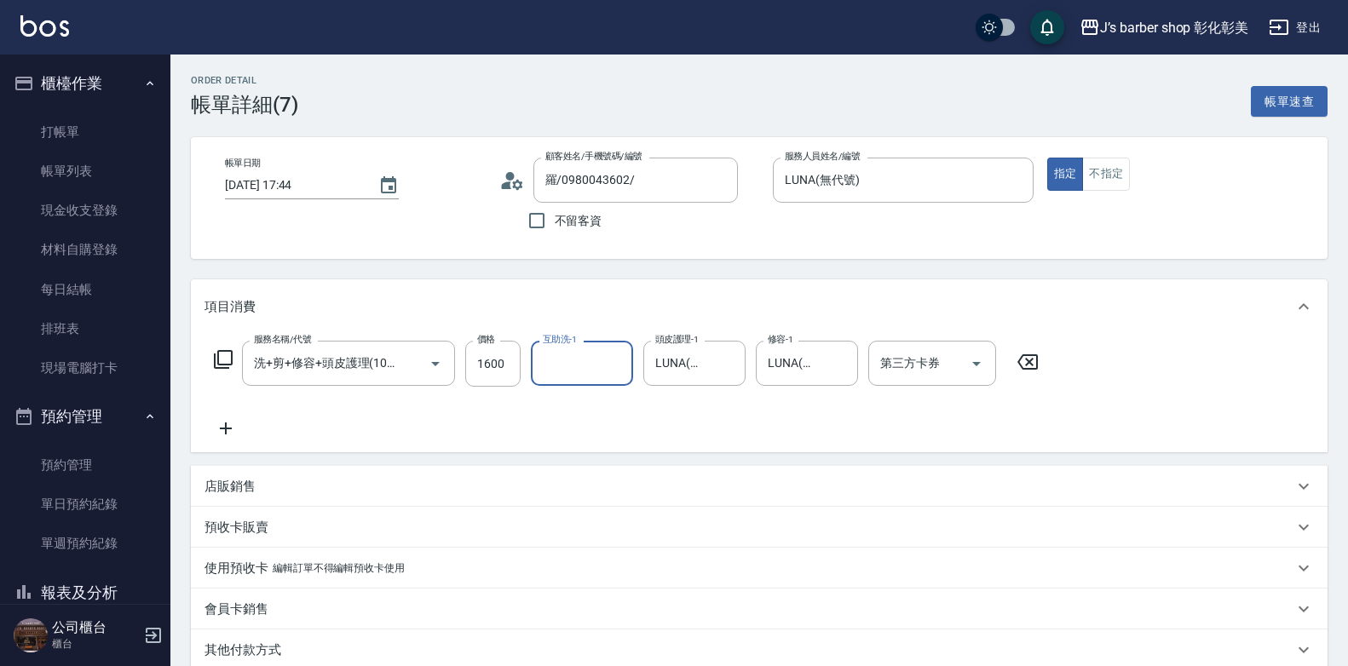
click at [584, 377] on input "互助洗-1" at bounding box center [581, 363] width 87 height 30
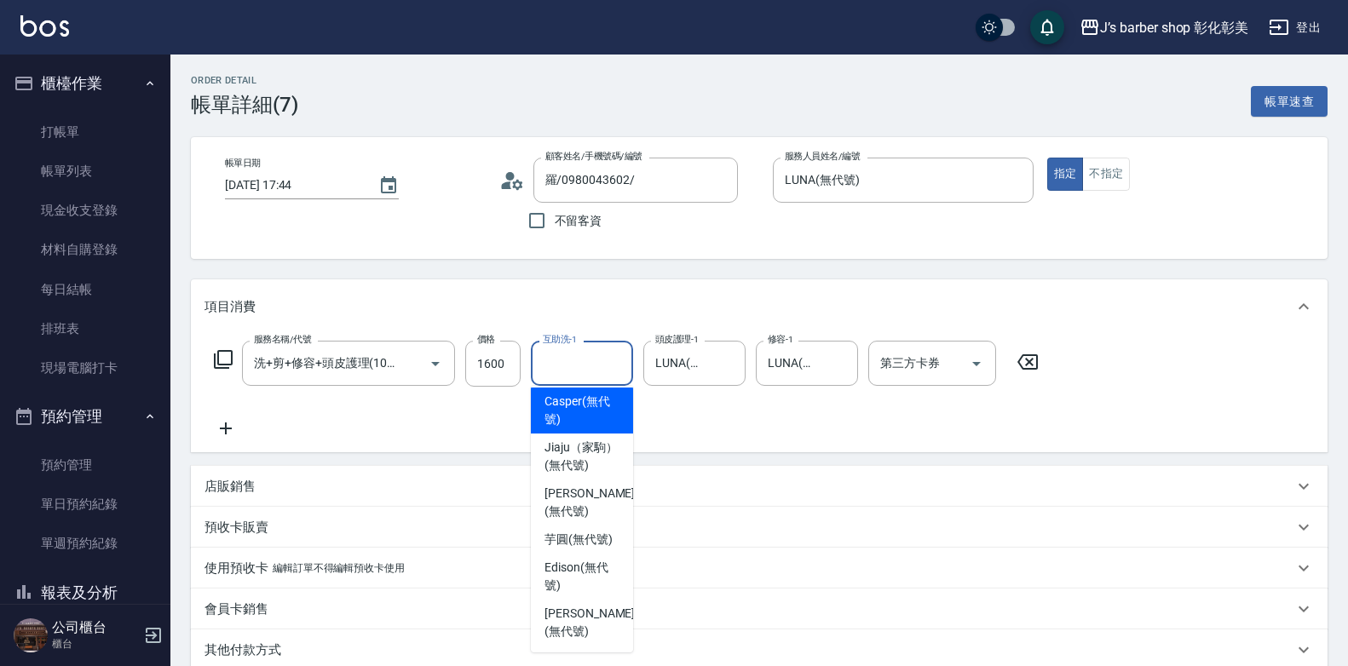
scroll to position [143, 0]
click at [577, 536] on span "芋圓 (無代號)" at bounding box center [578, 540] width 68 height 18
type input "芋圓(無代號)"
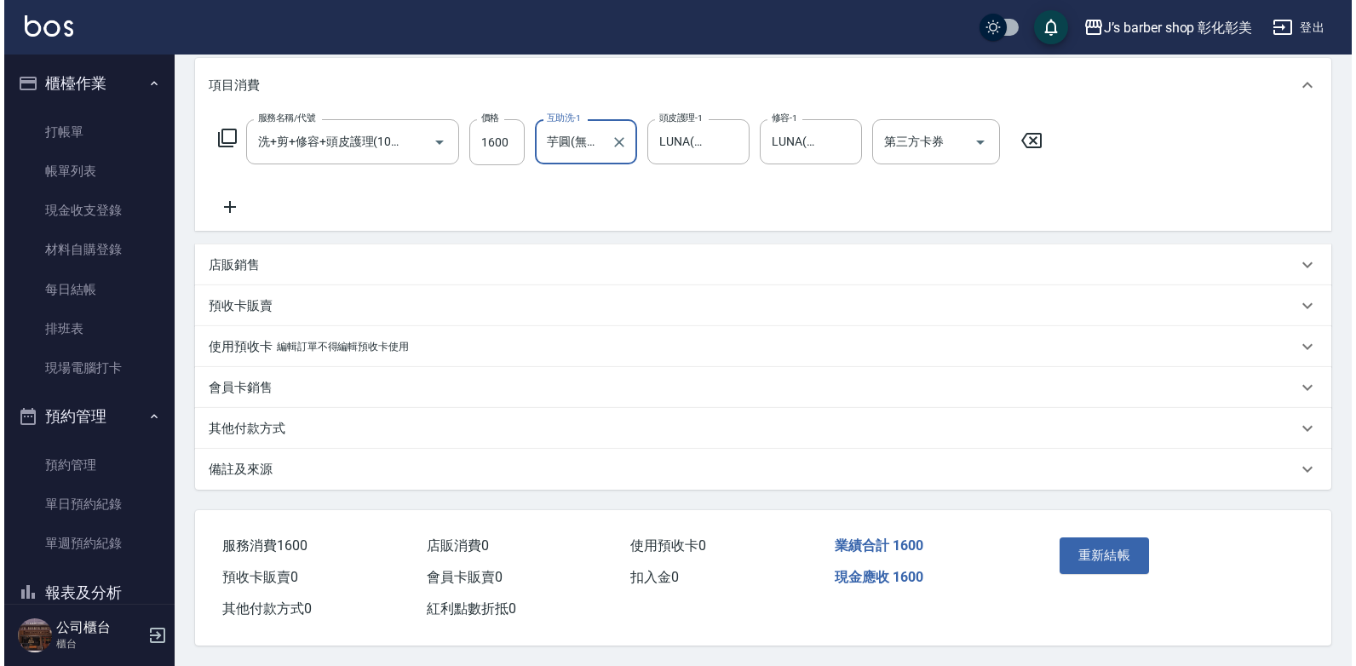
scroll to position [229, 0]
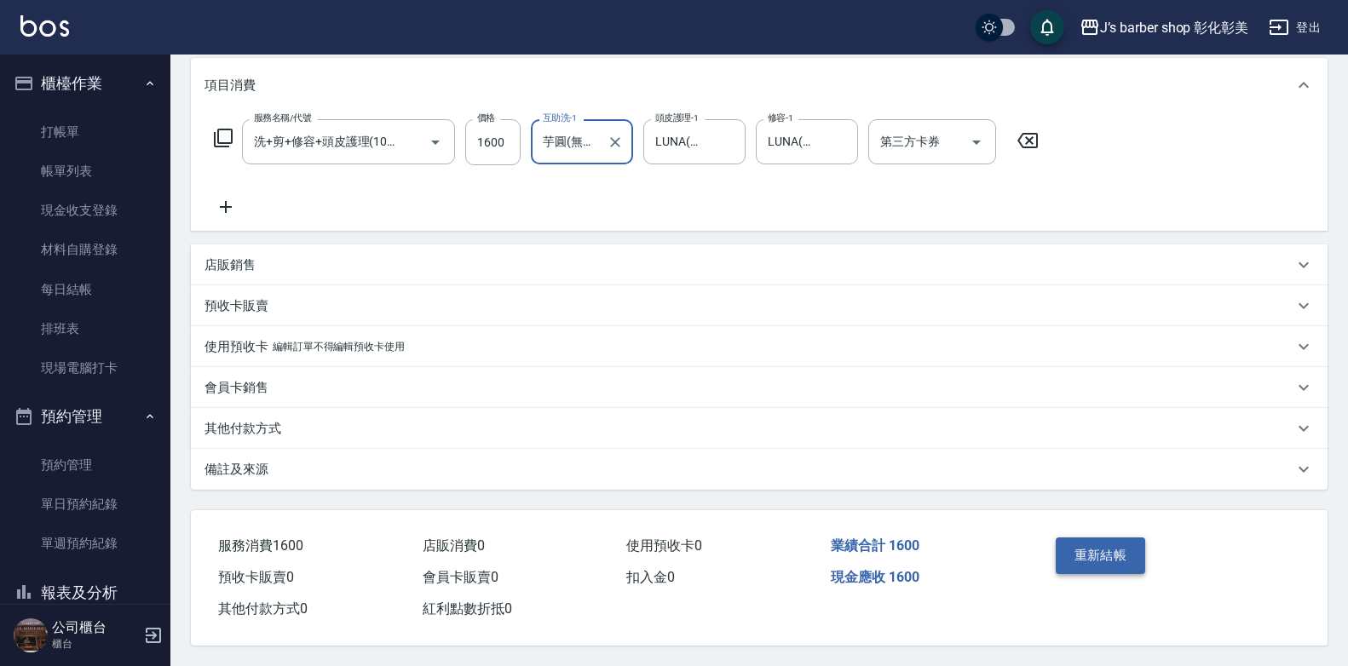
click at [1111, 538] on button "重新結帳" at bounding box center [1101, 556] width 90 height 36
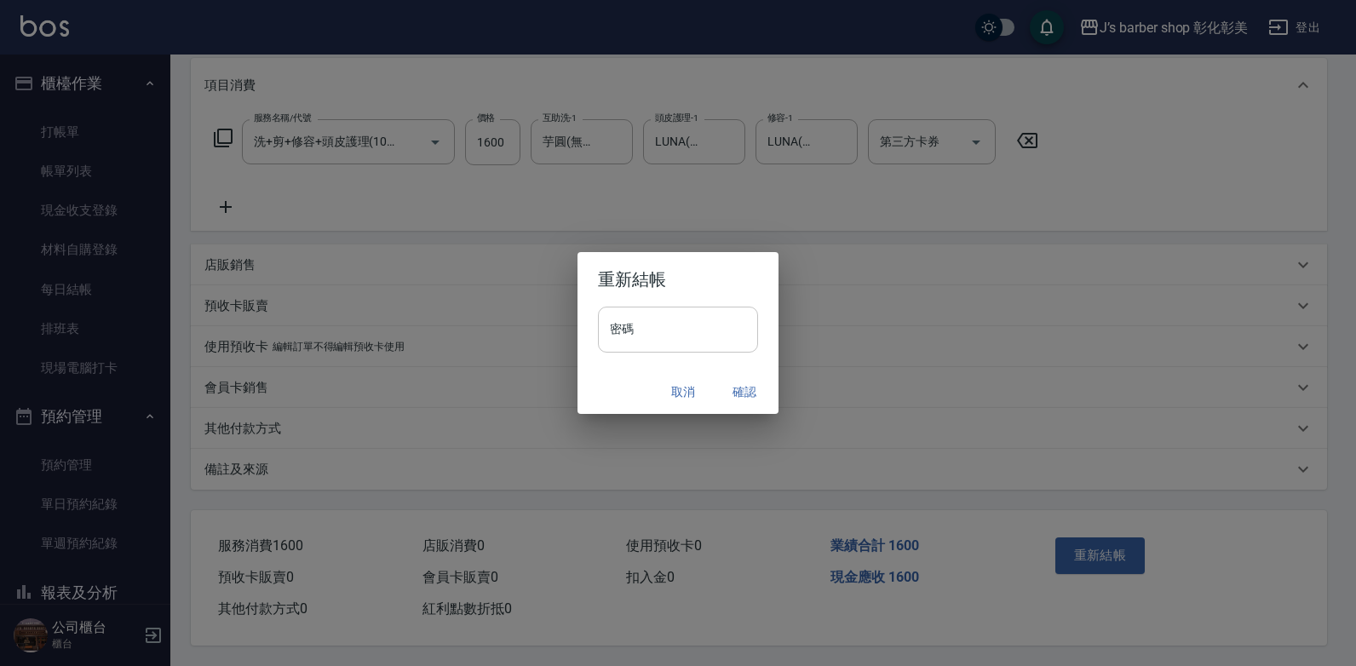
click at [642, 323] on input "密碼" at bounding box center [678, 330] width 160 height 46
type input "****"
click at [732, 384] on button "確認" at bounding box center [744, 393] width 55 height 32
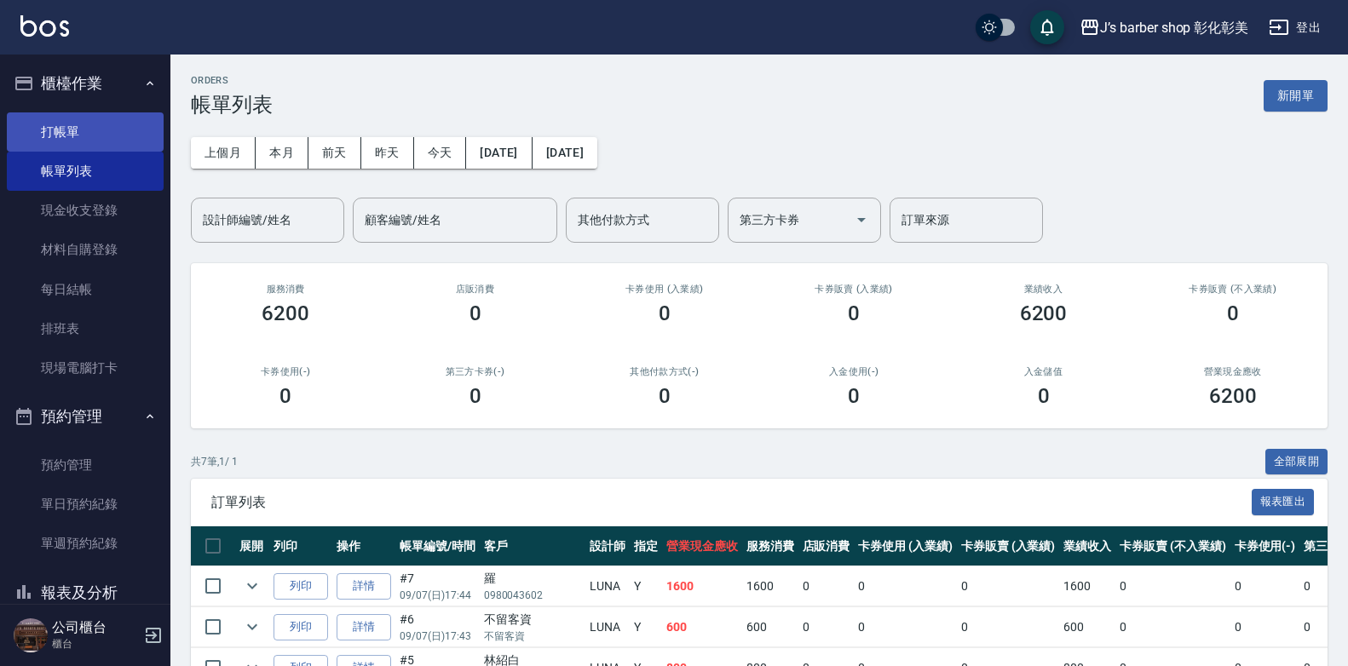
click at [78, 121] on link "打帳單" at bounding box center [85, 131] width 157 height 39
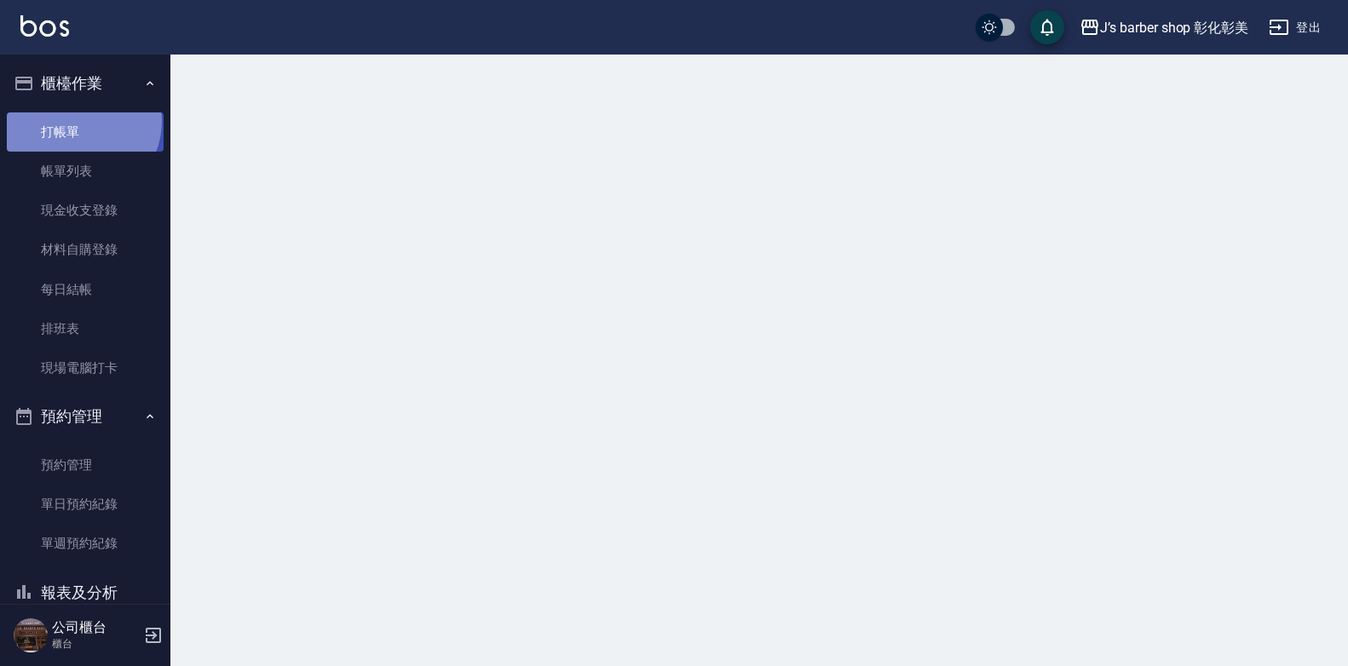
click at [78, 121] on link "打帳單" at bounding box center [85, 131] width 157 height 39
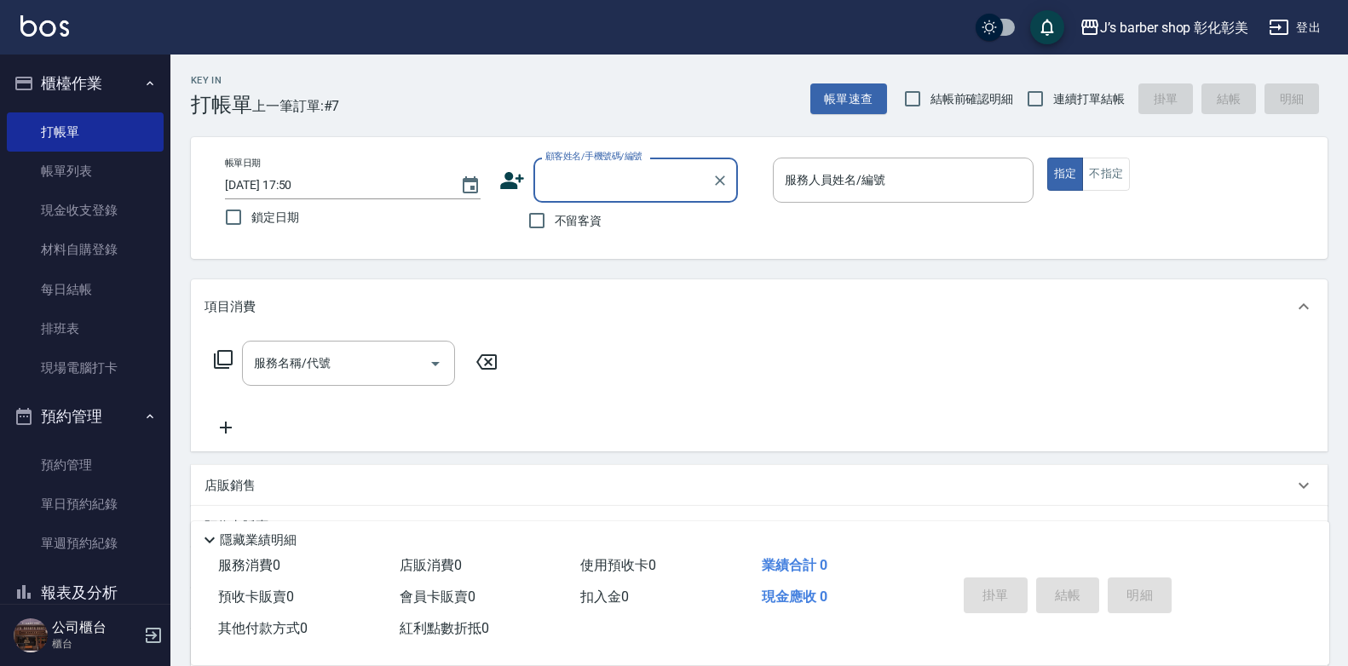
click at [294, 181] on input "[DATE] 17:50" at bounding box center [334, 185] width 218 height 28
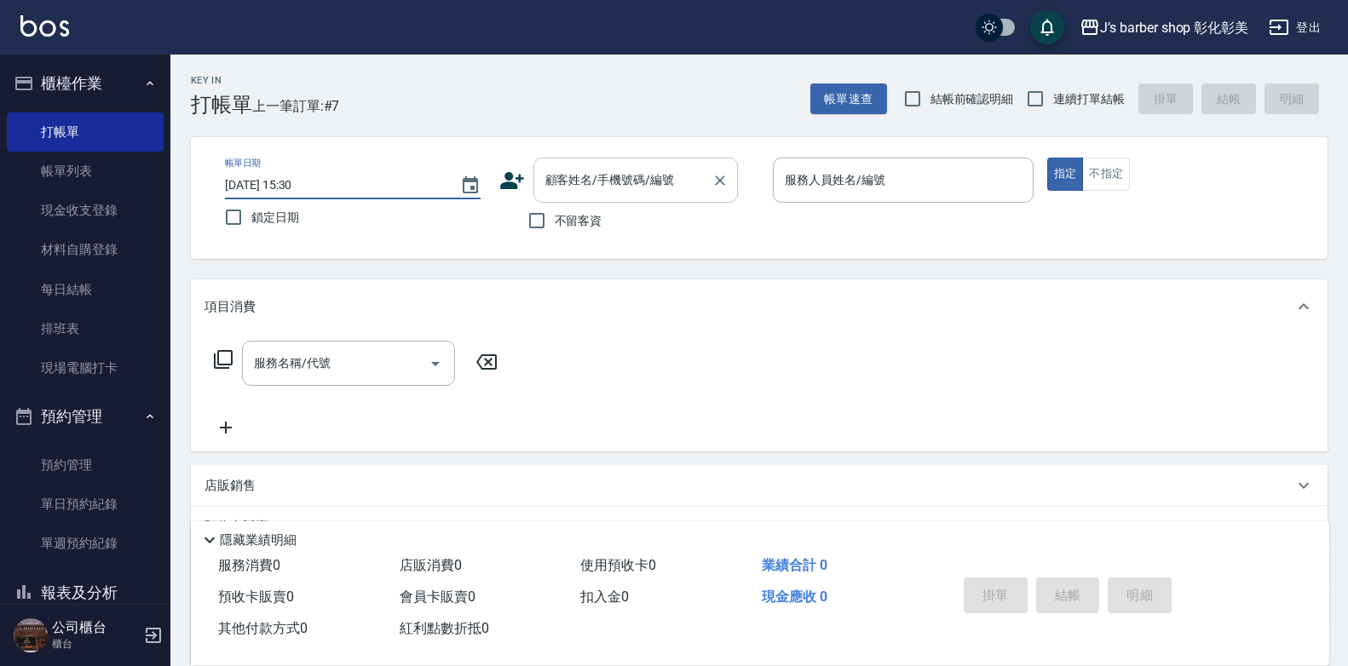
type input "[DATE] 15:30"
click at [591, 193] on input "顧客姓名/手機號碼/編號" at bounding box center [623, 180] width 164 height 30
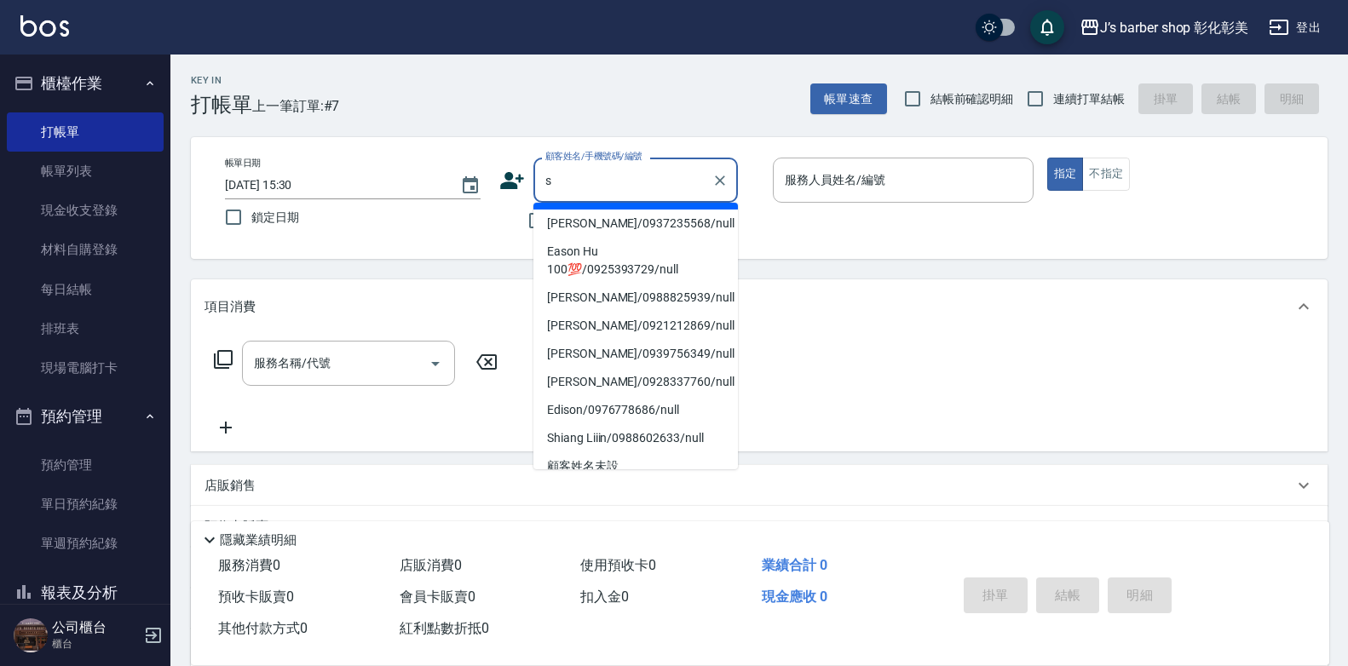
scroll to position [170, 0]
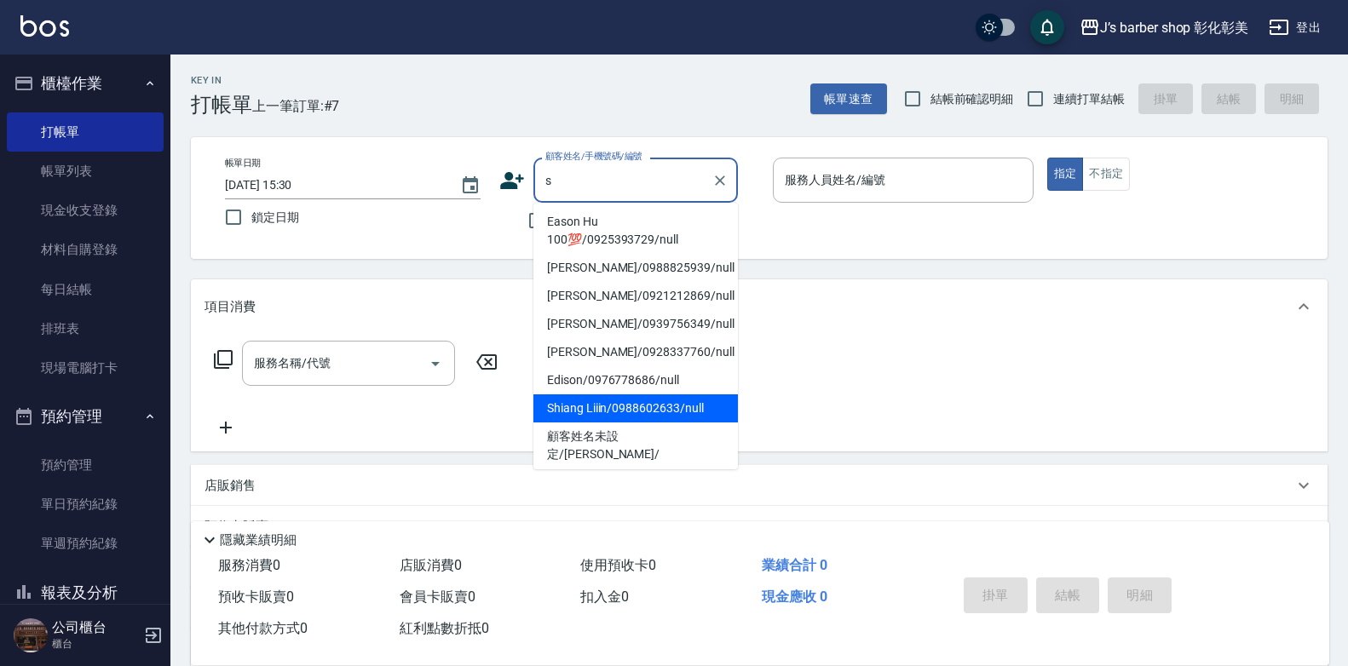
click at [664, 423] on li "Shiang Liiin/0988602633/null" at bounding box center [635, 408] width 204 height 28
type input "Shiang Liiin/0988602633/null"
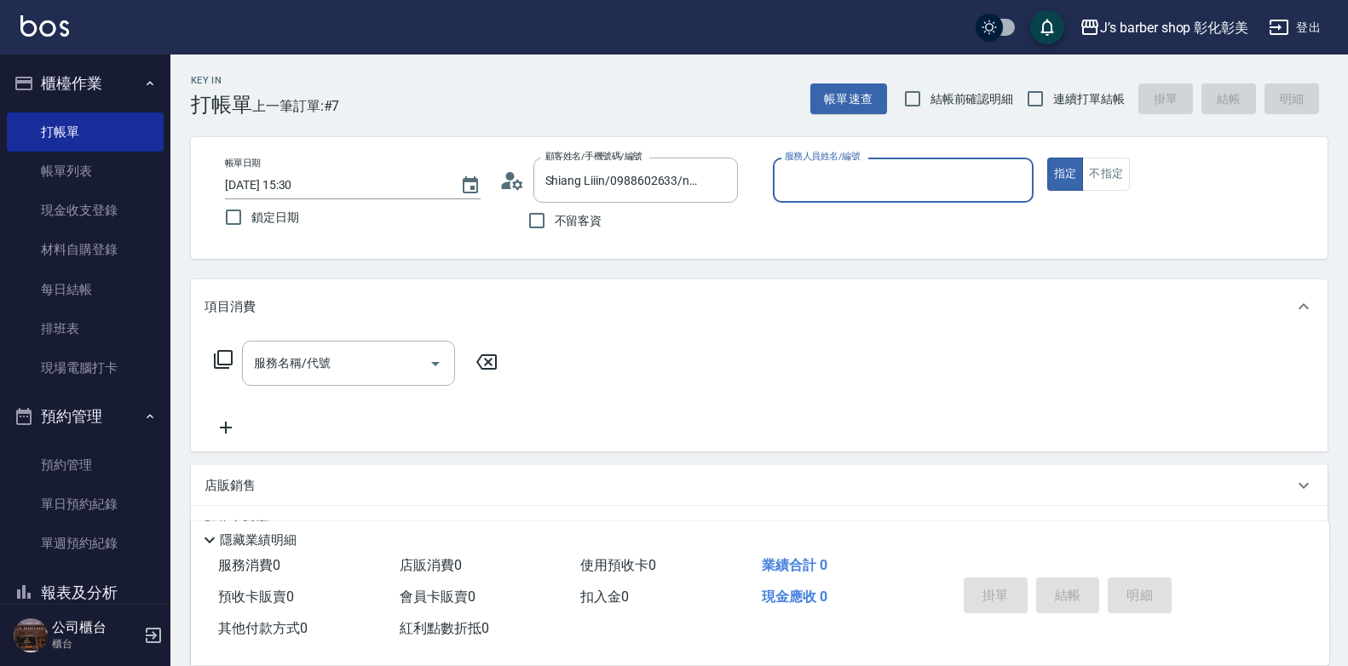
click at [866, 198] on div "服務人員姓名/編號" at bounding box center [903, 180] width 261 height 45
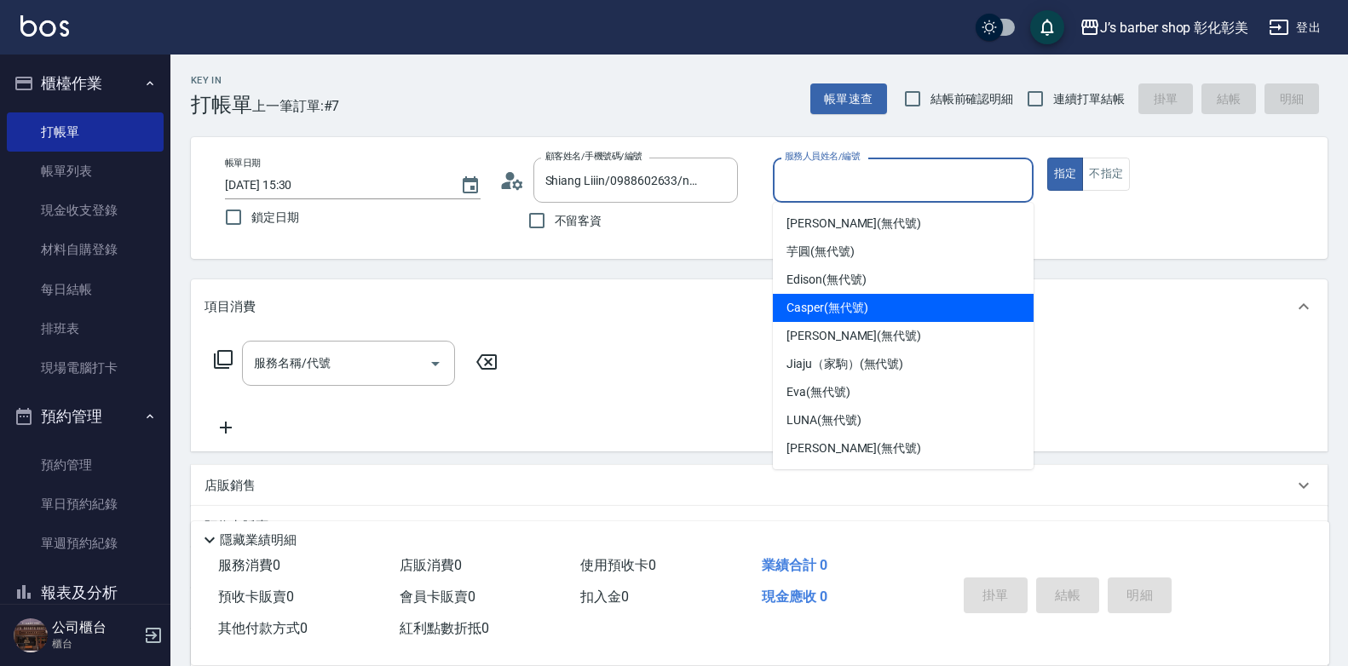
click at [868, 319] on div "Casper (無代號)" at bounding box center [903, 308] width 261 height 28
type input "Casper(無代號)"
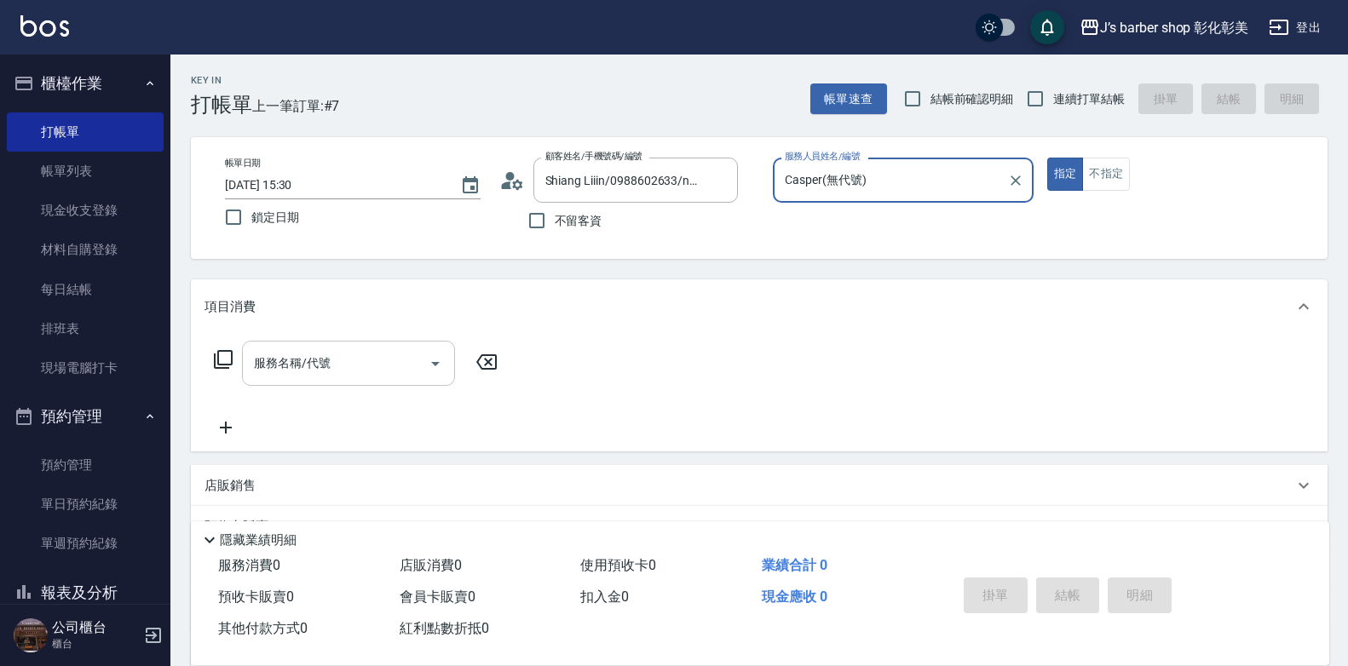
click at [400, 368] on input "服務名稱/代號" at bounding box center [336, 363] width 172 height 30
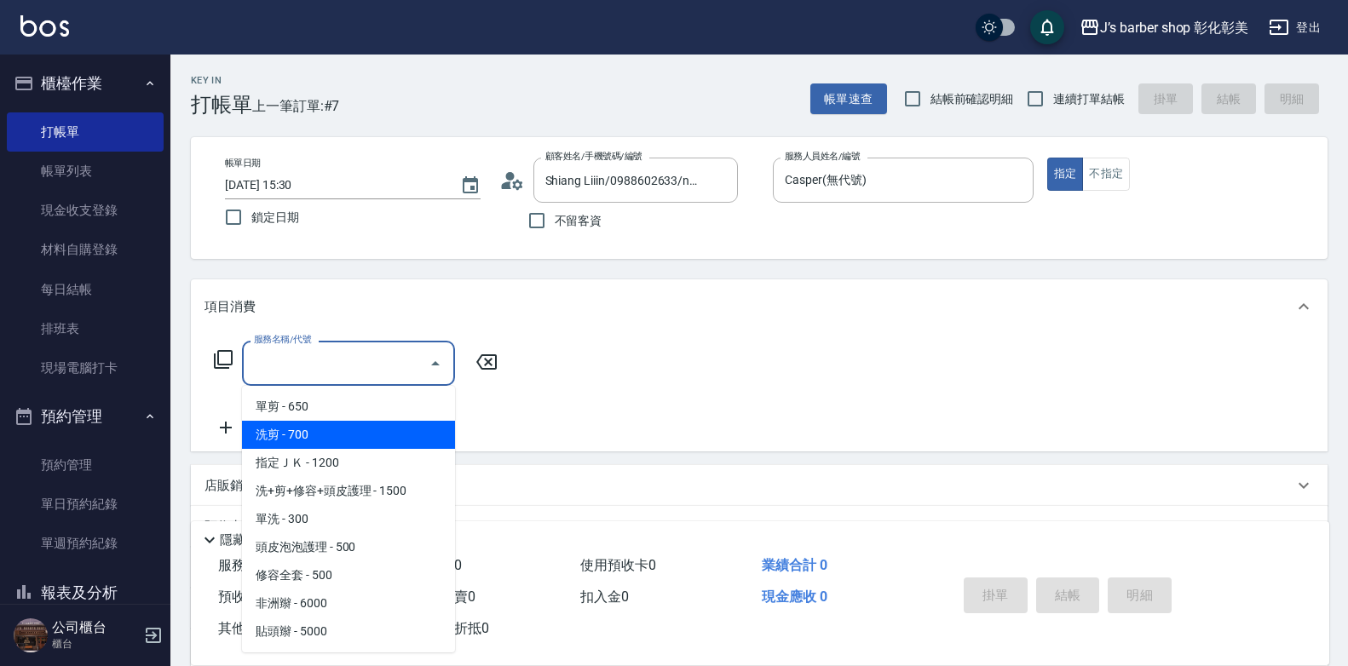
click at [351, 435] on span "洗剪 - 700" at bounding box center [348, 435] width 213 height 28
type input "洗剪(101)"
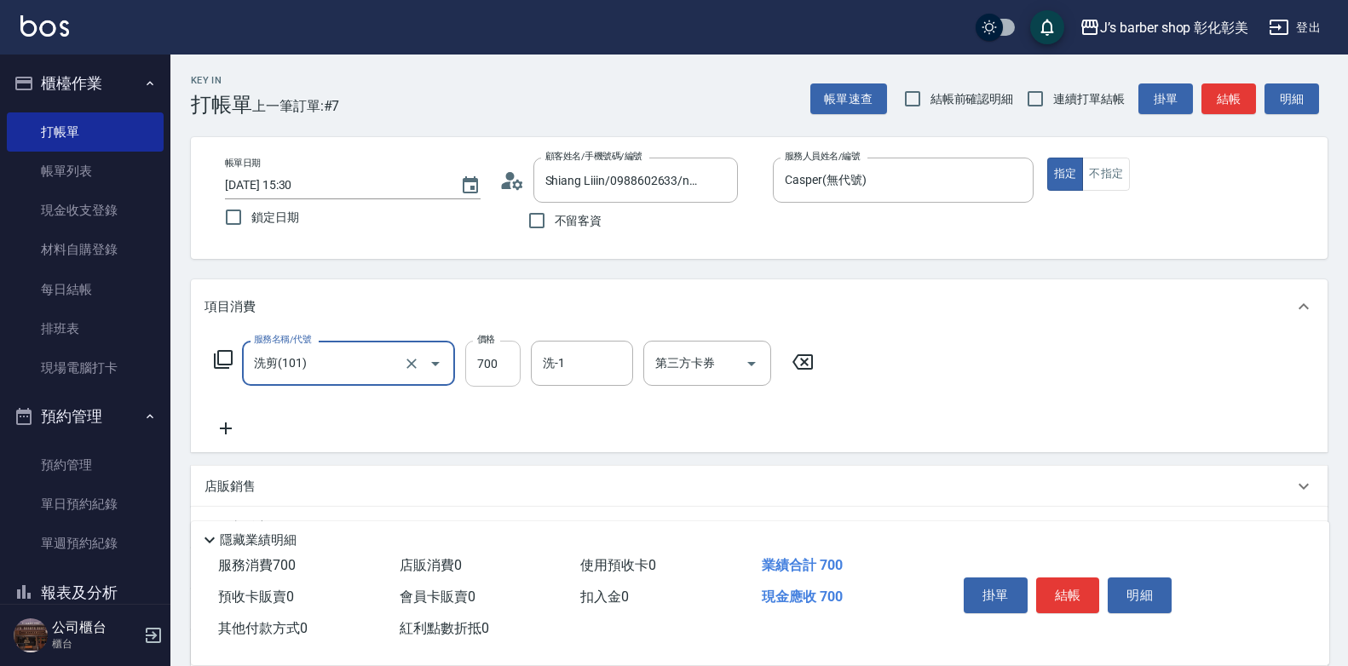
click at [489, 360] on input "700" at bounding box center [492, 364] width 55 height 46
type input "600"
click at [1065, 571] on div "掛單 結帳 明細" at bounding box center [1068, 598] width 222 height 54
click at [1070, 580] on button "結帳" at bounding box center [1068, 596] width 64 height 36
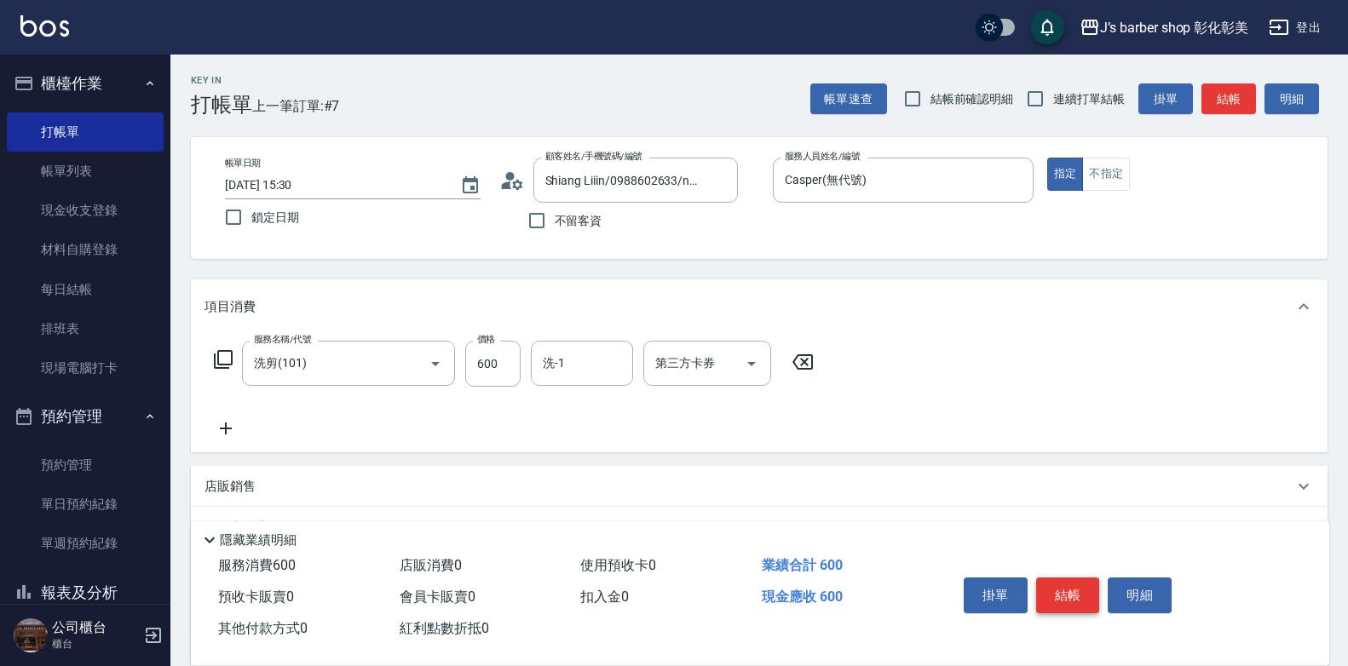
click at [1070, 580] on div "掛單 結帳 明細" at bounding box center [1068, 598] width 222 height 54
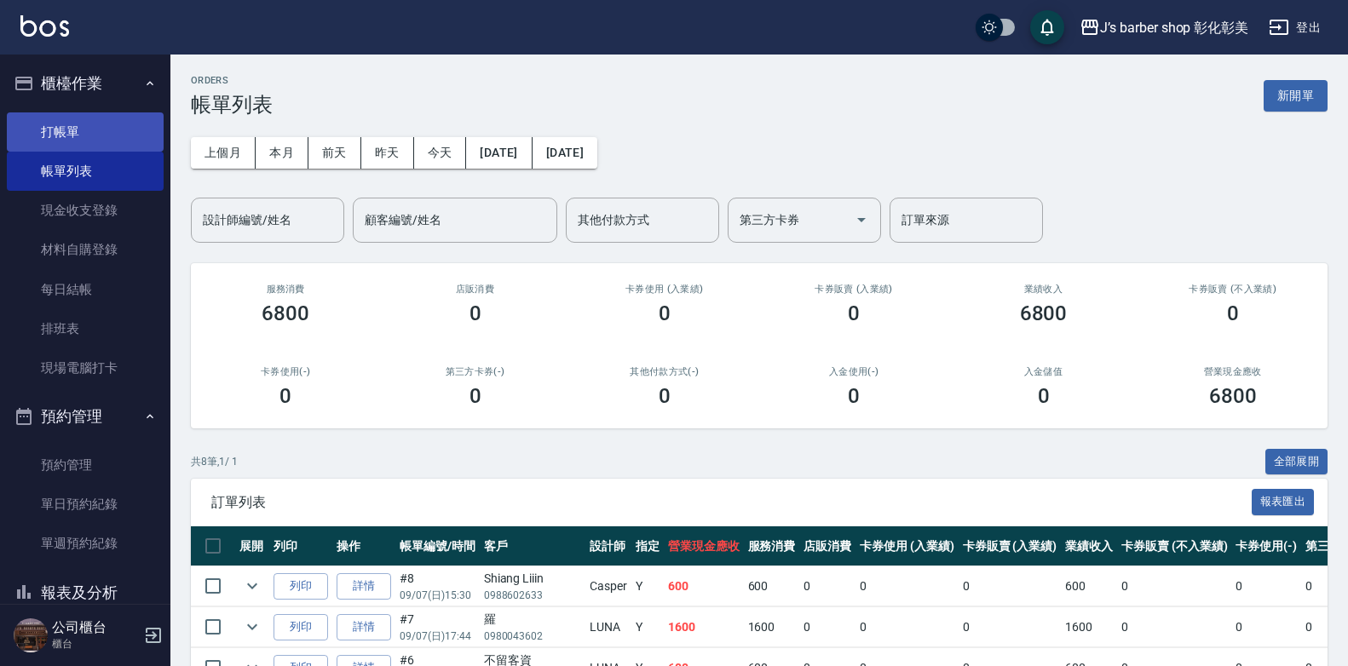
click at [114, 119] on link "打帳單" at bounding box center [85, 131] width 157 height 39
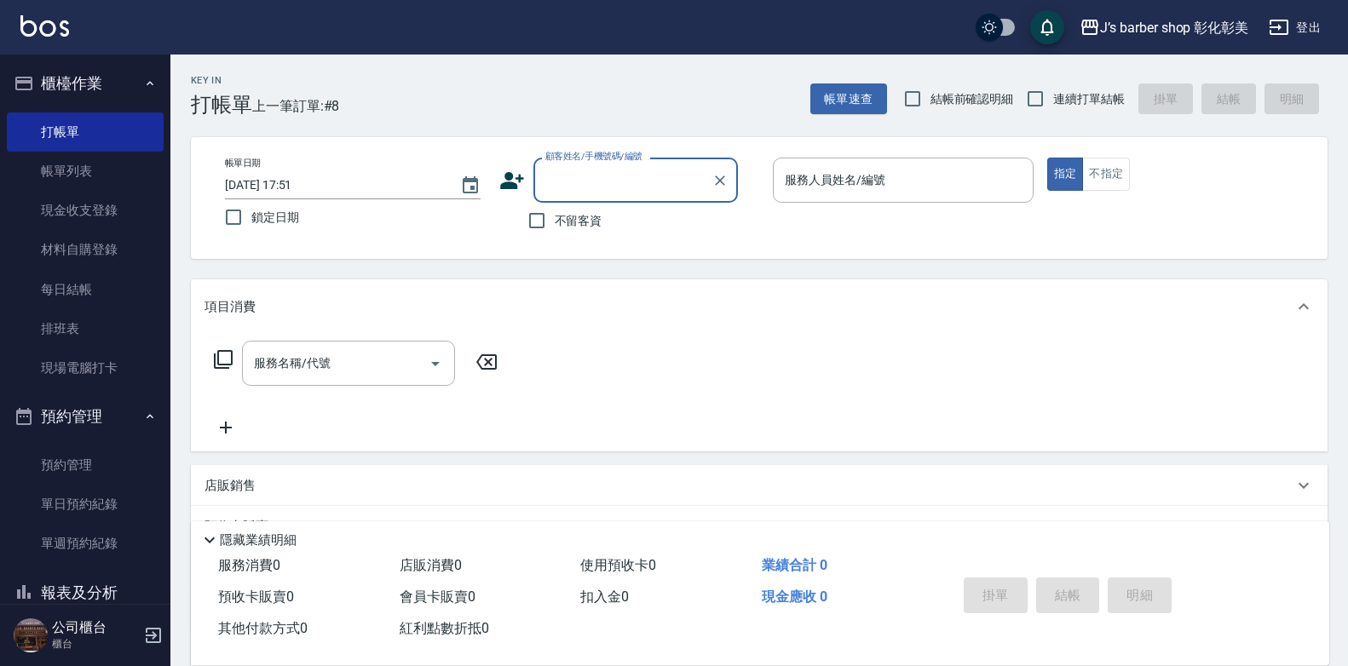
click at [299, 184] on input "[DATE] 17:51" at bounding box center [334, 185] width 218 height 28
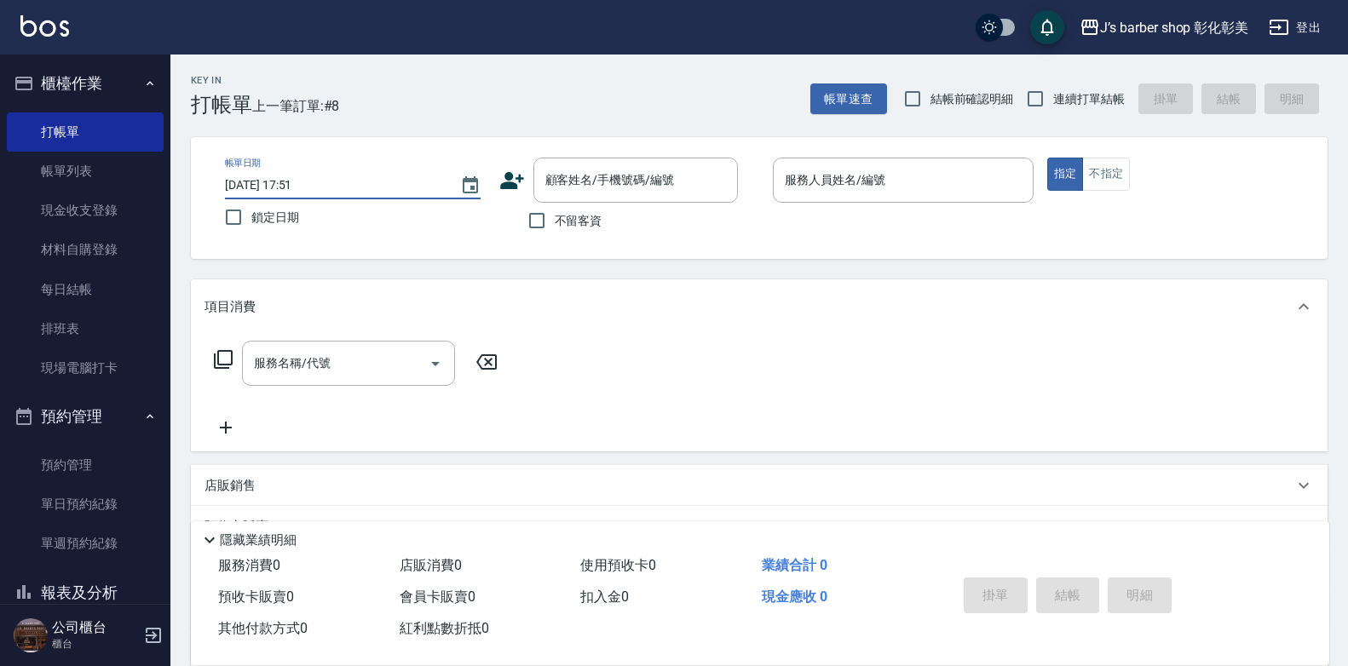
click at [314, 181] on input "[DATE] 17:51" at bounding box center [334, 185] width 218 height 28
type input "[DATE] 17:00"
click at [542, 217] on input "不留客資" at bounding box center [537, 221] width 36 height 36
checkbox input "true"
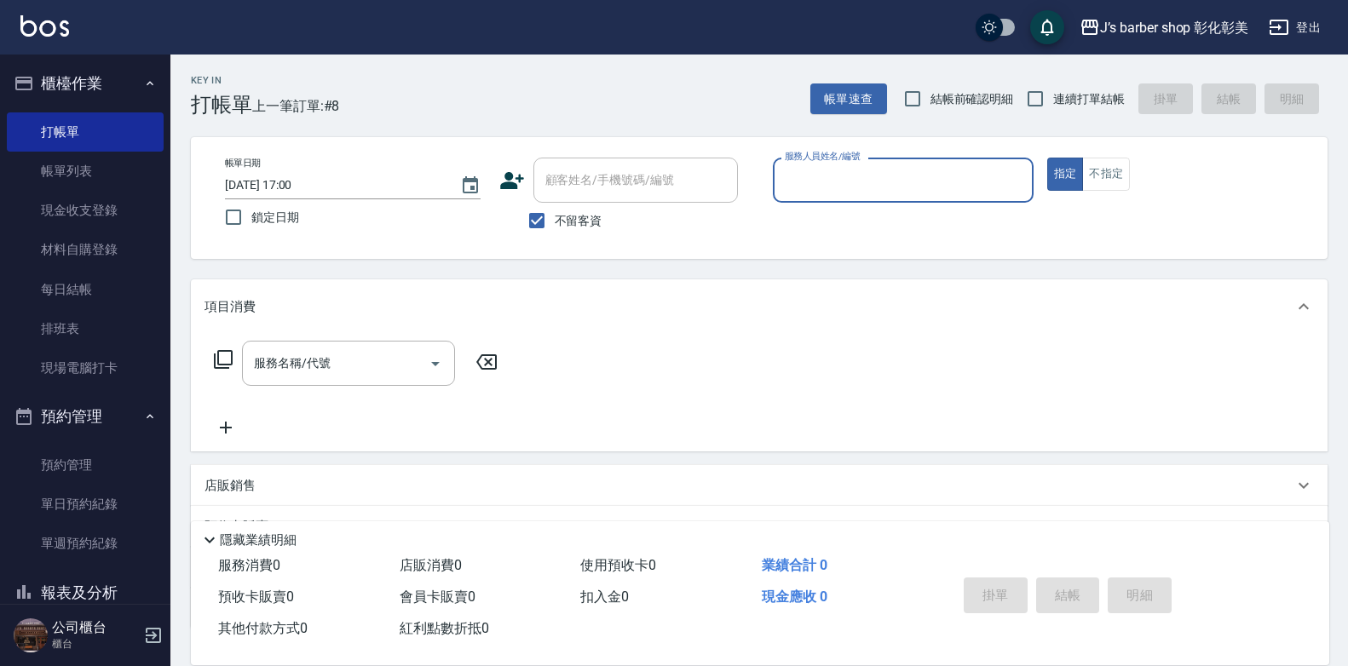
click at [816, 162] on label "服務人員姓名/編號" at bounding box center [822, 156] width 75 height 13
click at [816, 165] on input "服務人員姓名/編號" at bounding box center [902, 180] width 245 height 30
click at [818, 182] on input "服務人員姓名/編號" at bounding box center [902, 180] width 245 height 30
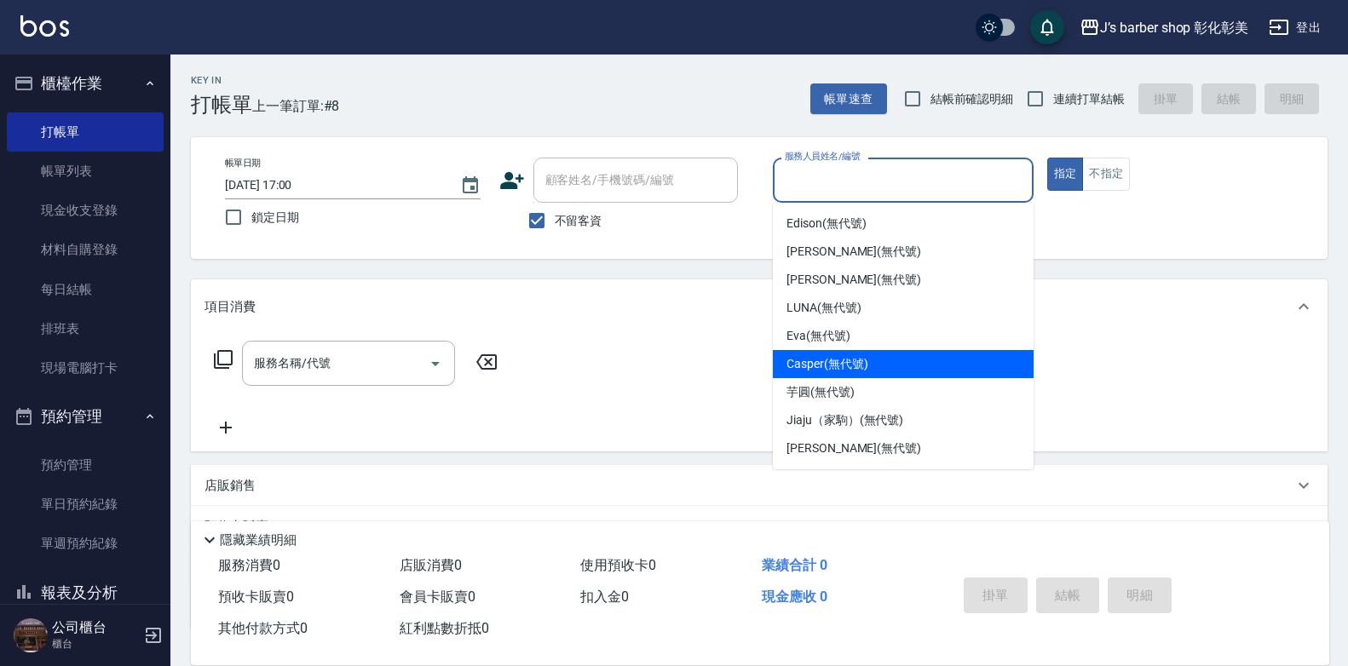
click at [829, 363] on span "Casper (無代號)" at bounding box center [826, 364] width 81 height 18
click at [829, 363] on div "服務名稱/代號 服務名稱/代號" at bounding box center [759, 393] width 1137 height 118
type input "Casper(無代號)"
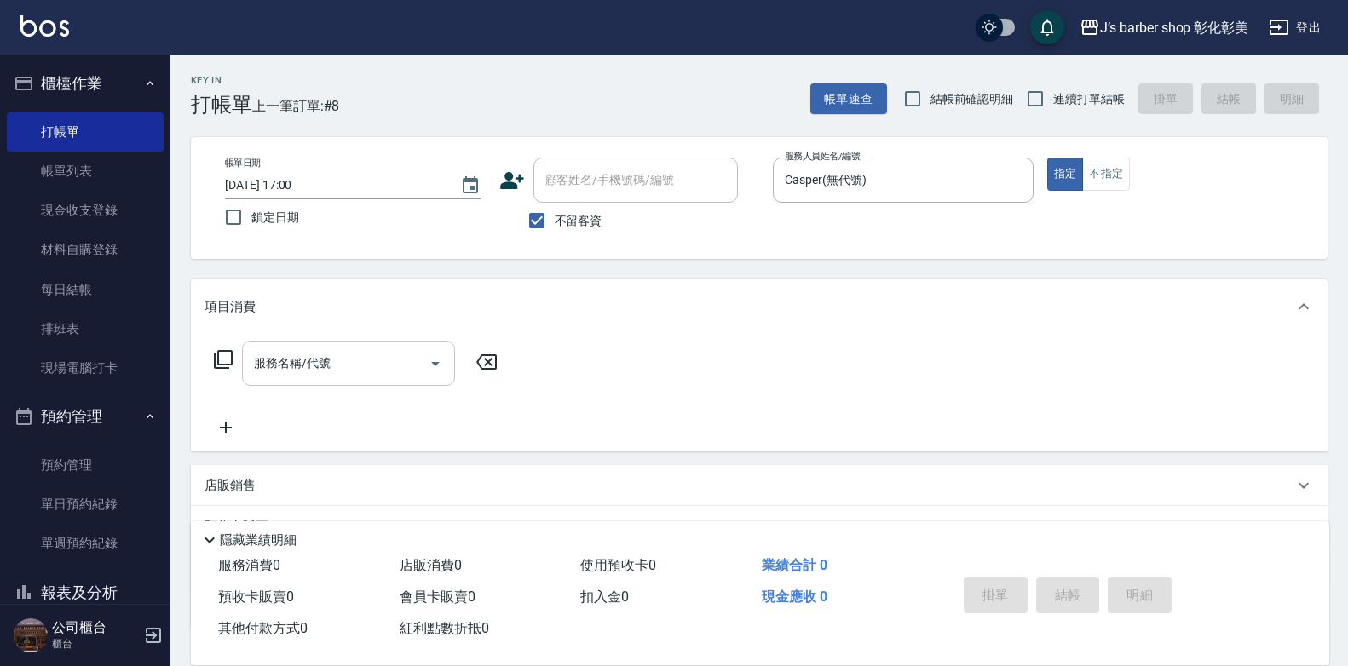
click at [327, 349] on input "服務名稱/代號" at bounding box center [336, 363] width 172 height 30
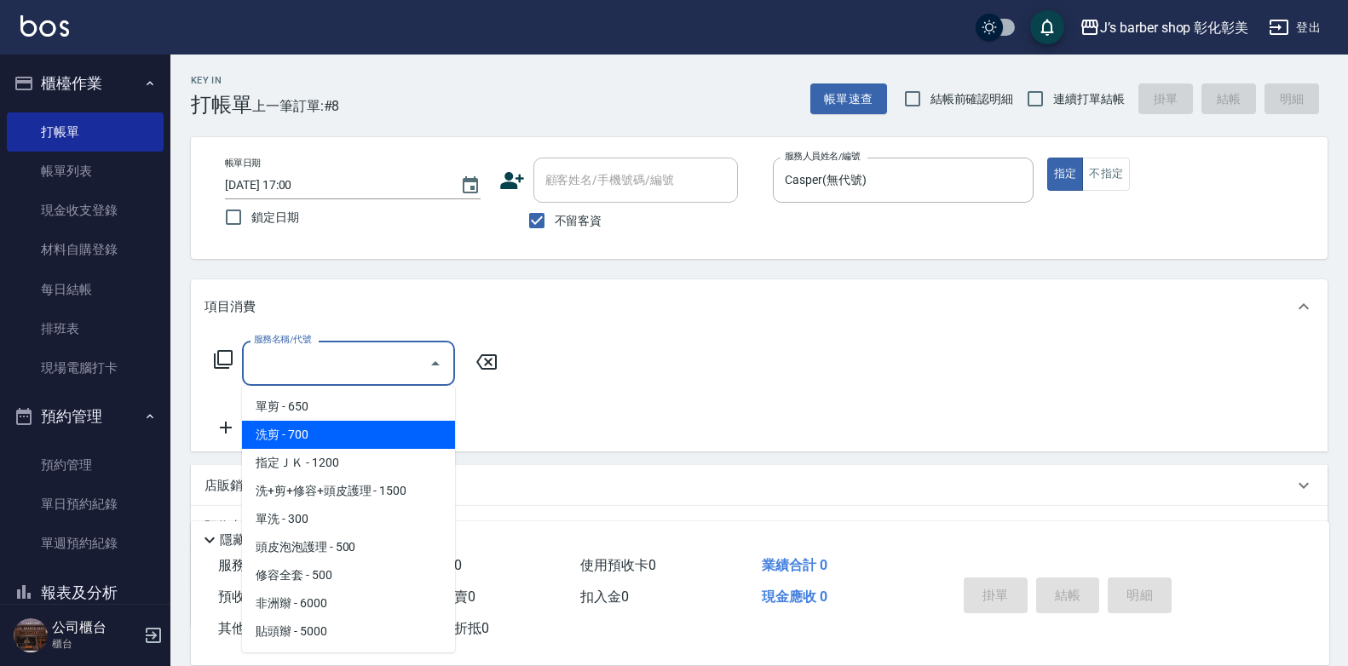
click at [299, 432] on span "洗剪 - 700" at bounding box center [348, 435] width 213 height 28
type input "洗剪(101)"
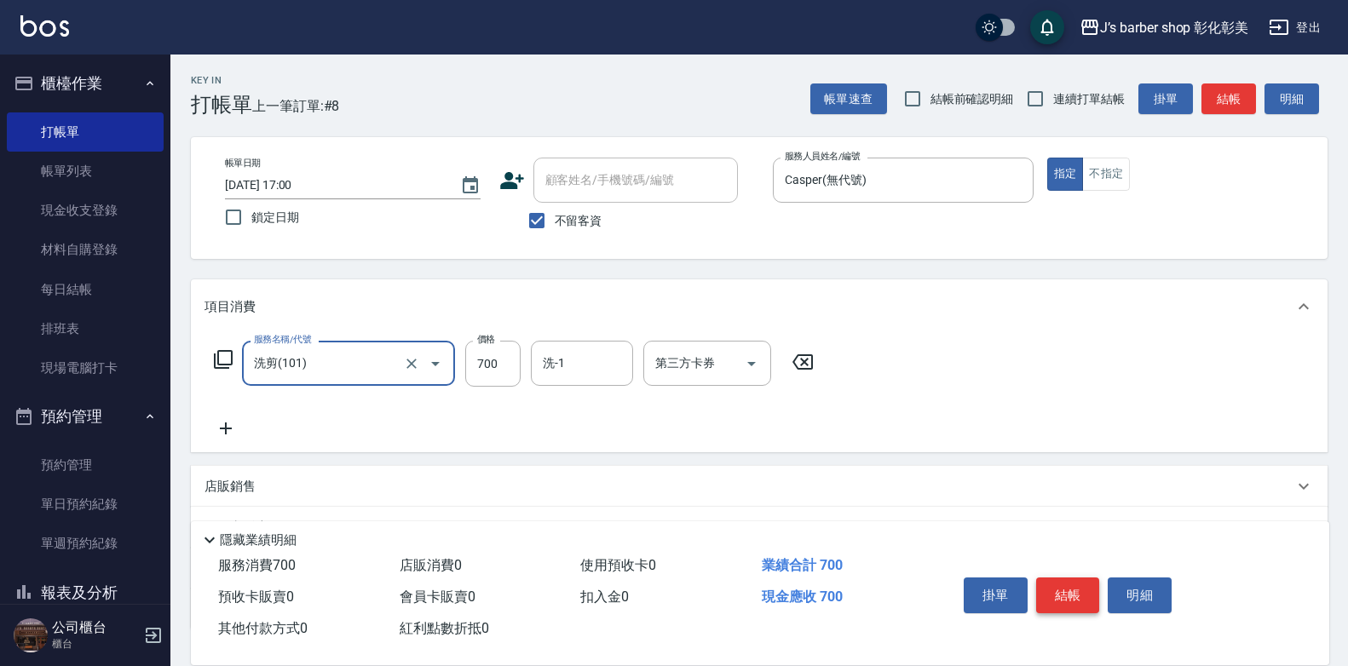
click at [1044, 589] on button "結帳" at bounding box center [1068, 596] width 64 height 36
